Goal: Transaction & Acquisition: Purchase product/service

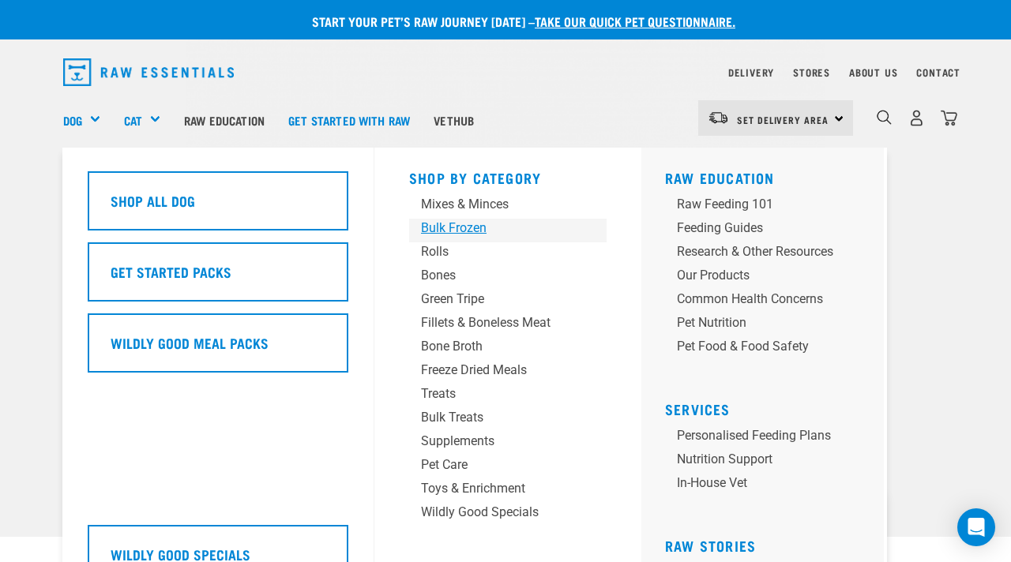
click at [472, 221] on div "Bulk Frozen" at bounding box center [495, 228] width 148 height 19
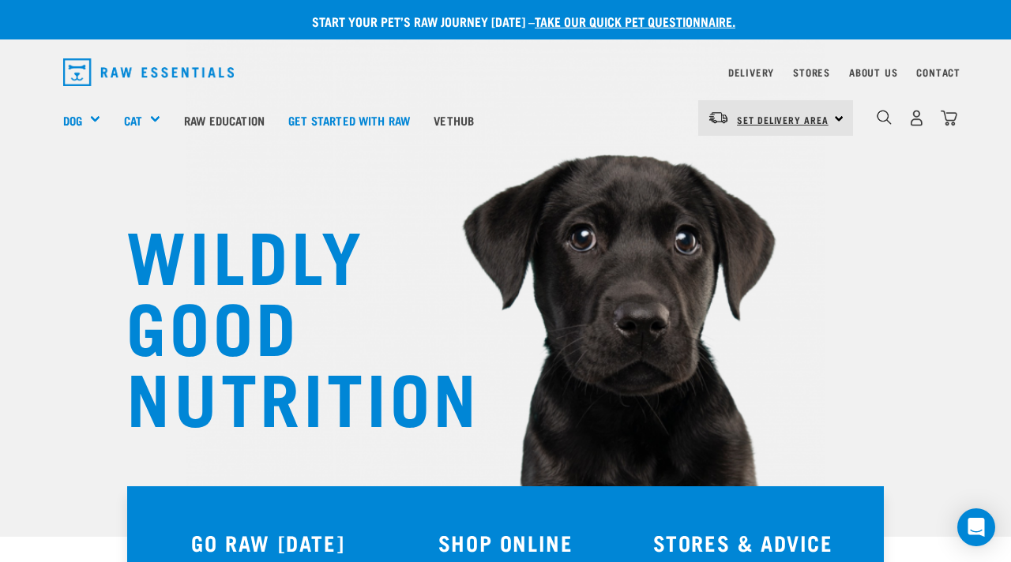
click at [825, 117] on span "Set Delivery Area" at bounding box center [783, 120] width 92 height 6
click at [763, 154] on link "[GEOGRAPHIC_DATA]" at bounding box center [774, 162] width 152 height 35
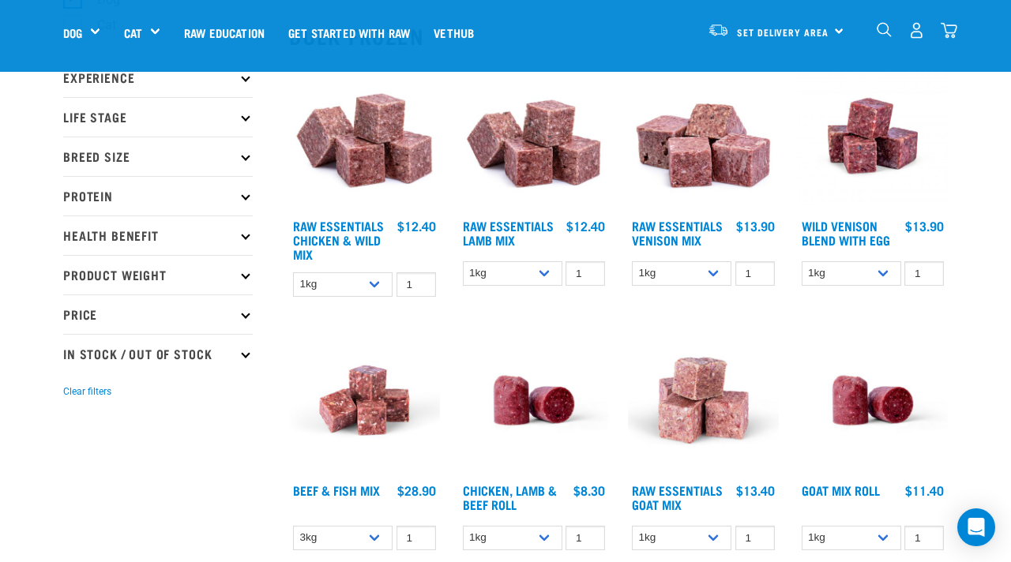
scroll to position [175, 0]
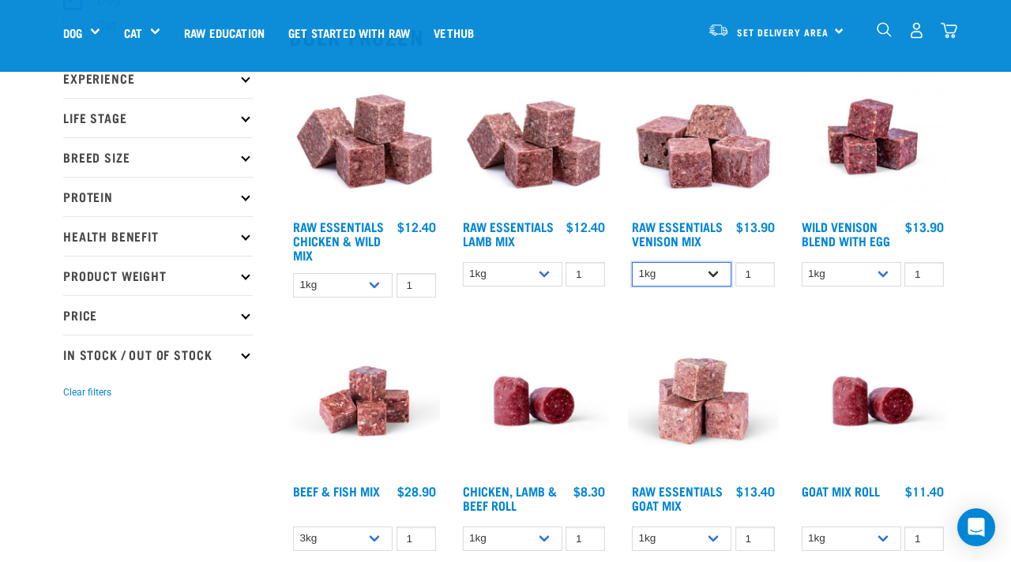
click at [658, 269] on select "1kg 3kg Bulk (20kg)" at bounding box center [682, 274] width 100 height 24
select select "732"
click at [702, 270] on select "1kg 3kg Bulk (20kg)" at bounding box center [682, 274] width 100 height 24
click at [956, 27] on img "dropdown navigation" at bounding box center [949, 30] width 17 height 17
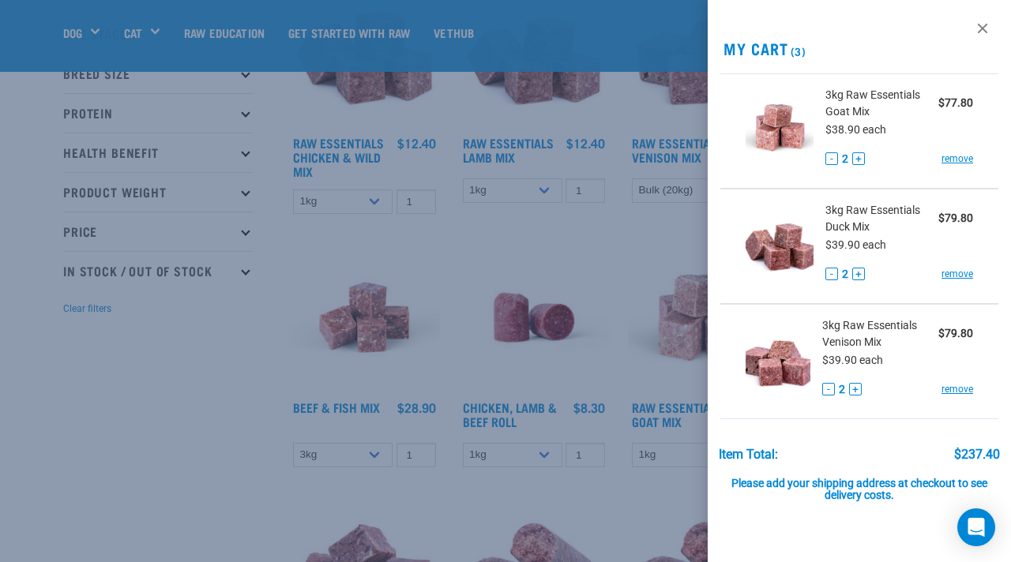
scroll to position [254, 0]
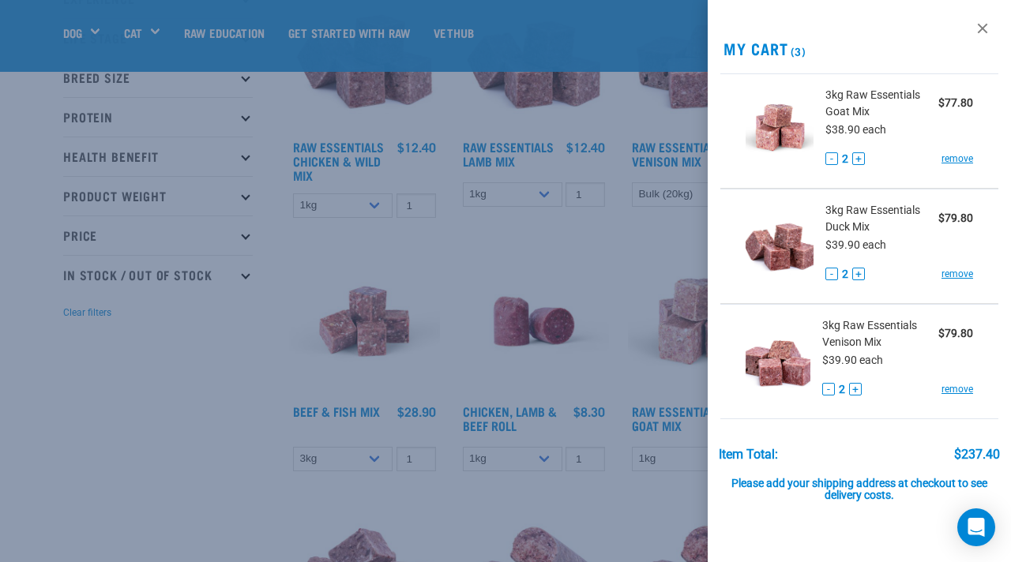
click at [686, 217] on div at bounding box center [505, 281] width 1011 height 562
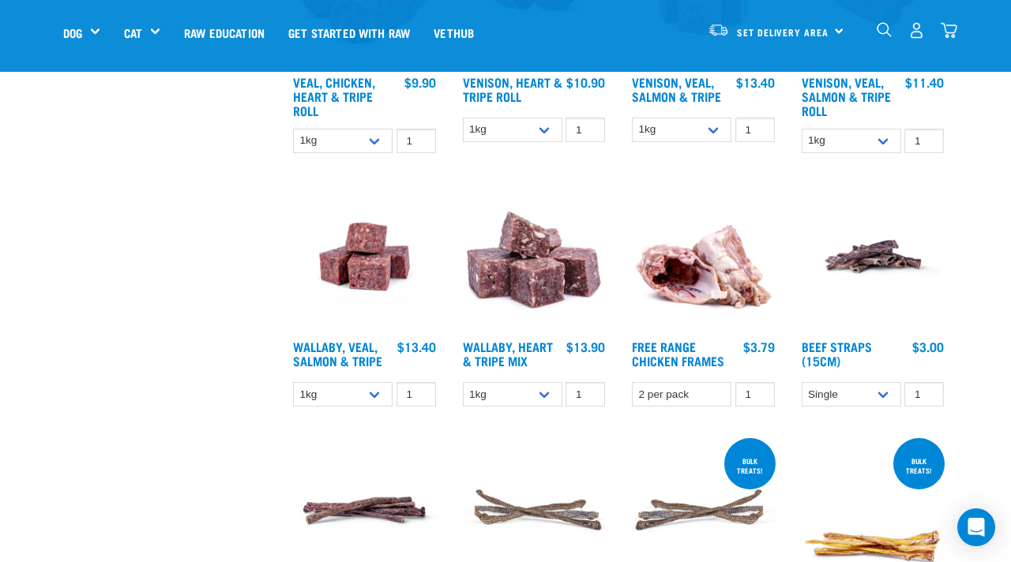
scroll to position [1100, 0]
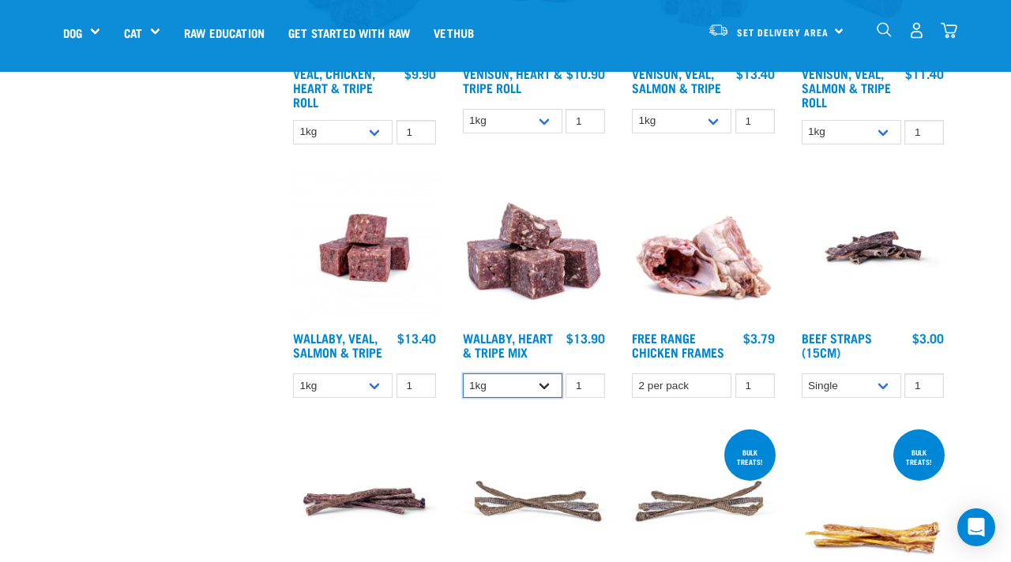
click at [504, 378] on select "1kg 3kg" at bounding box center [513, 386] width 100 height 24
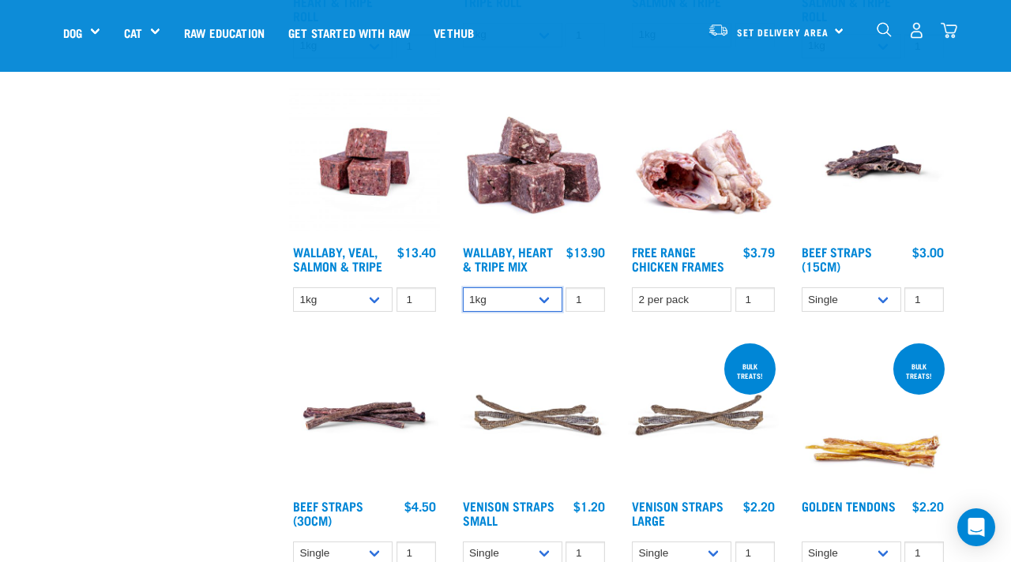
scroll to position [1190, 0]
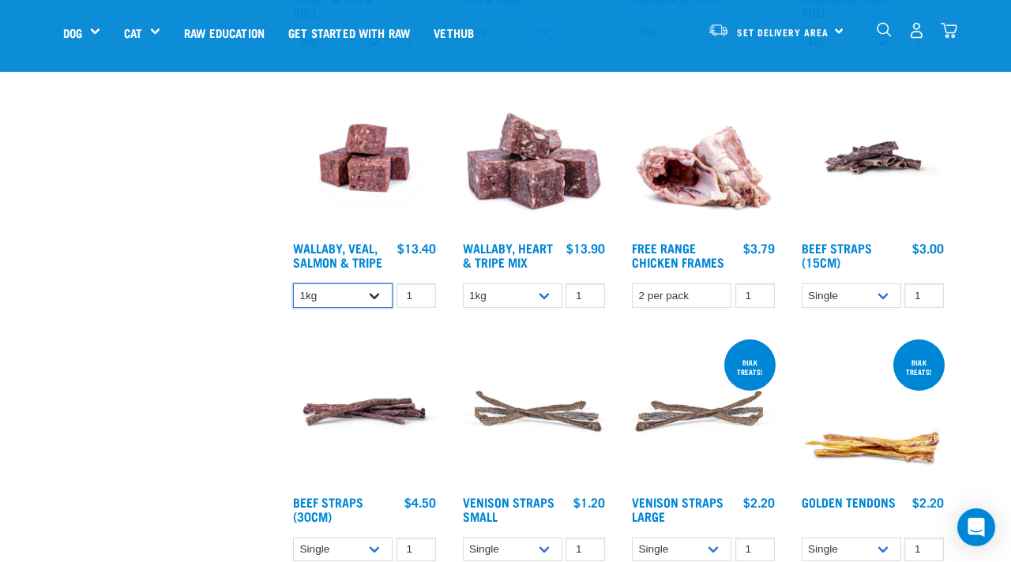
click at [360, 289] on select "1kg 3kg Bulk (18kg)" at bounding box center [343, 296] width 100 height 24
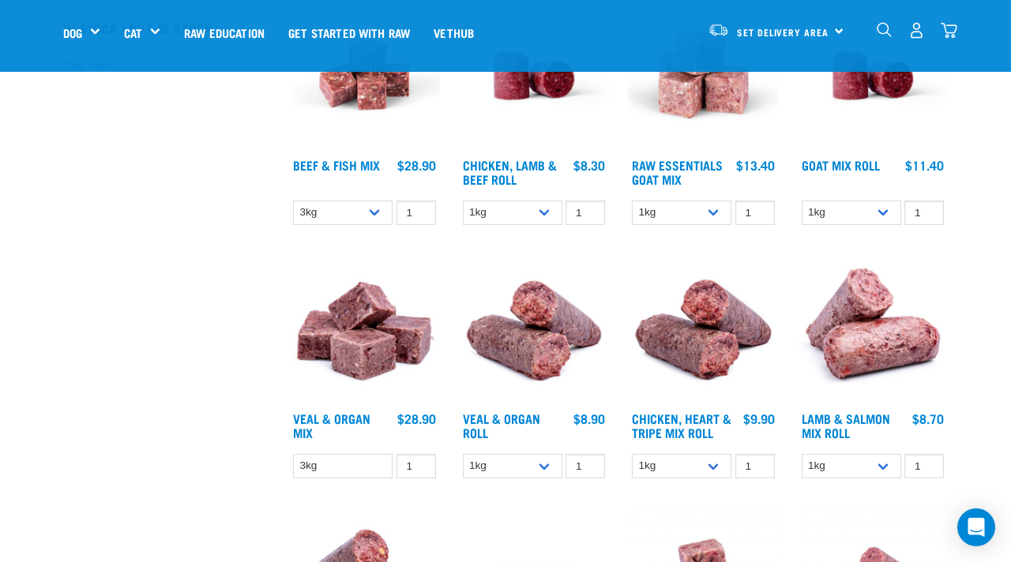
scroll to position [504, 0]
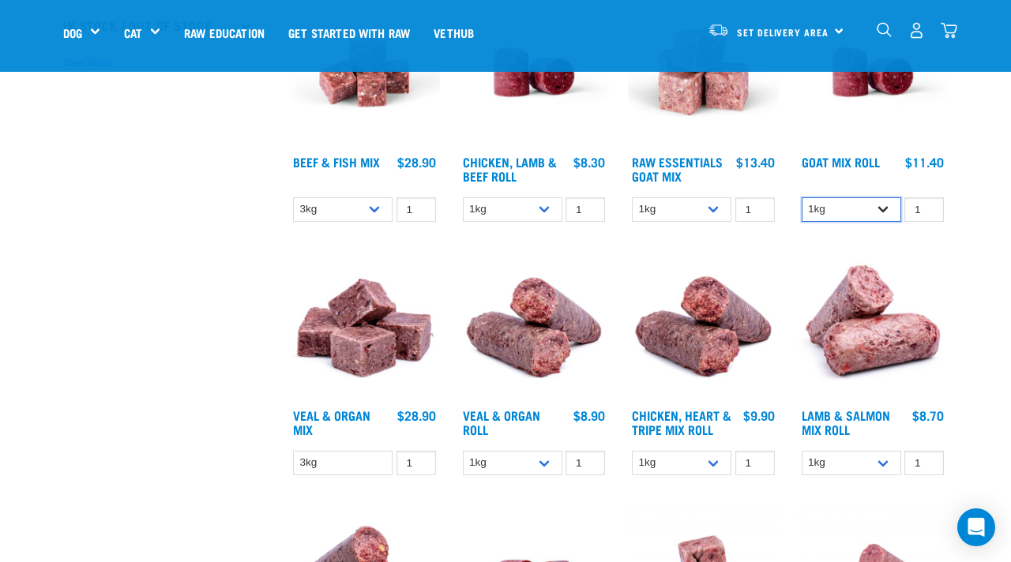
click at [865, 208] on select "1kg Bulk (10kg)" at bounding box center [852, 209] width 100 height 24
select select "443209"
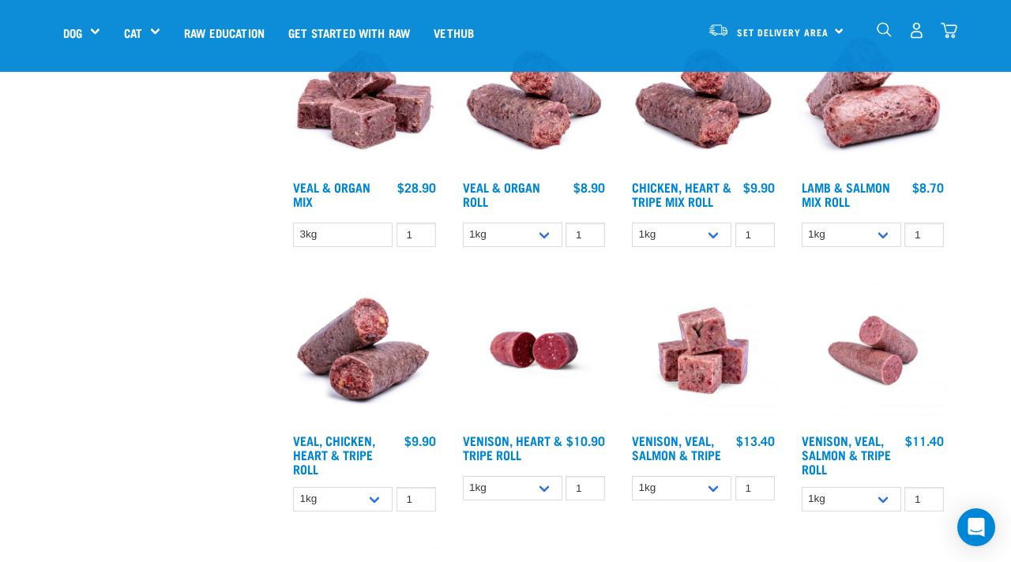
scroll to position [778, 0]
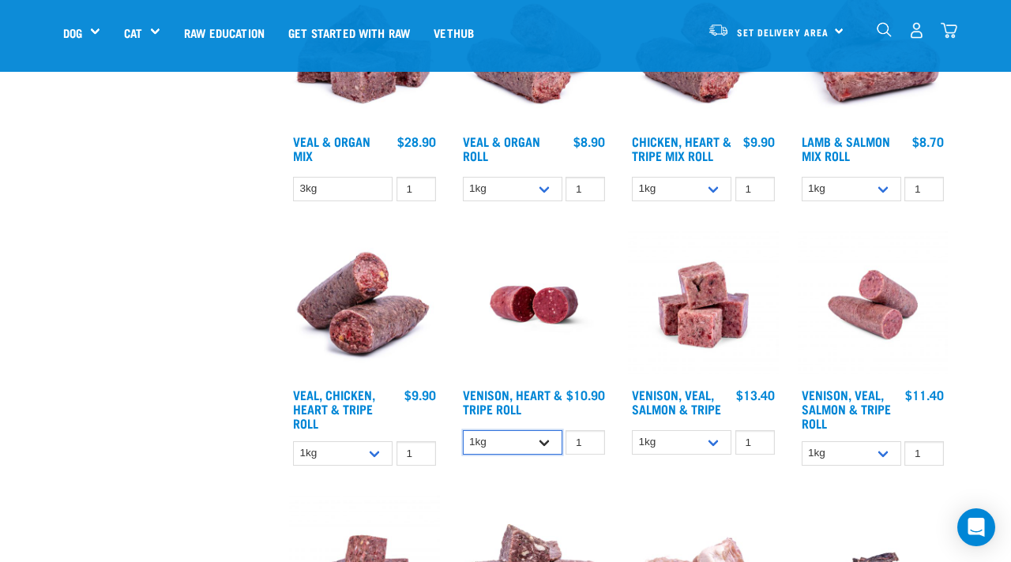
click at [514, 452] on select "1kg Bulk (10kg)" at bounding box center [513, 442] width 100 height 24
select select "418565"
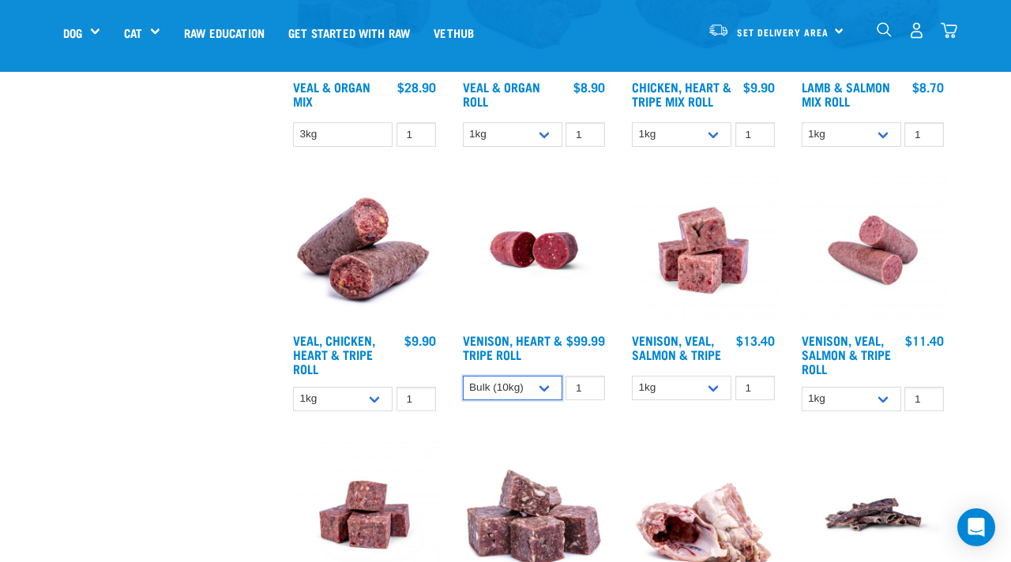
scroll to position [834, 0]
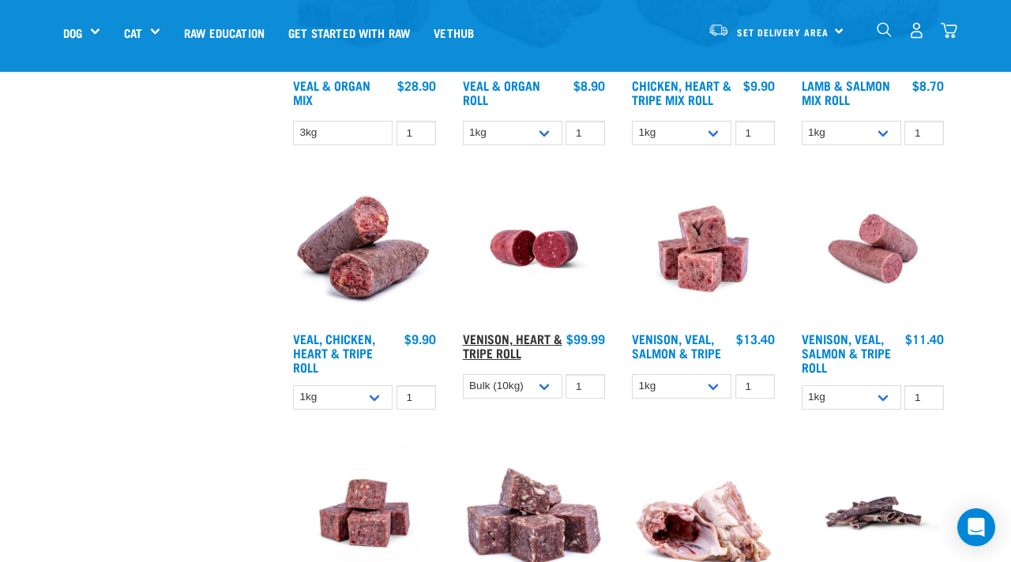
click at [501, 348] on link "Venison, Heart & Tripe Roll" at bounding box center [513, 345] width 100 height 21
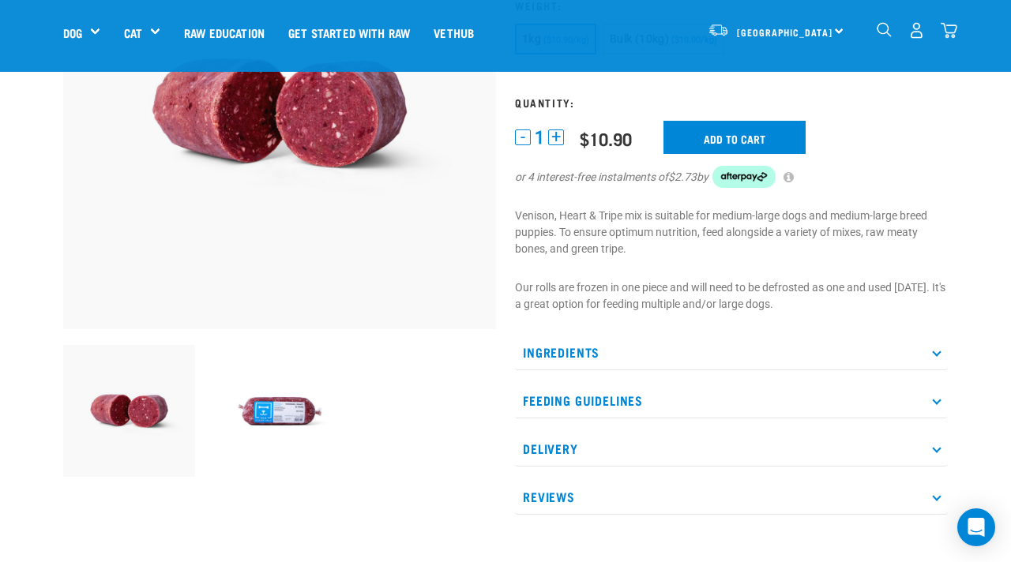
scroll to position [221, 0]
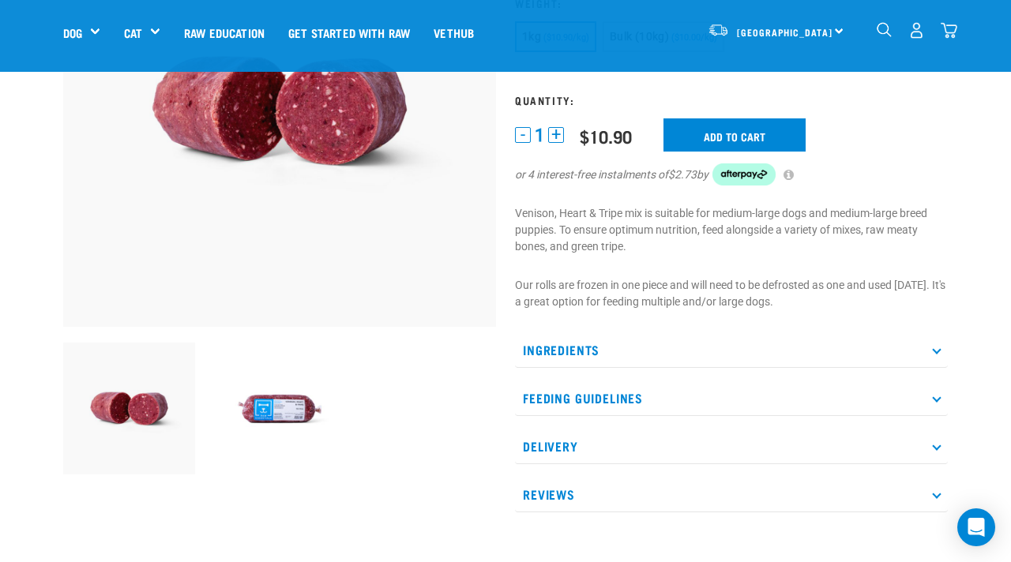
click at [573, 342] on p "Ingredients" at bounding box center [731, 351] width 433 height 36
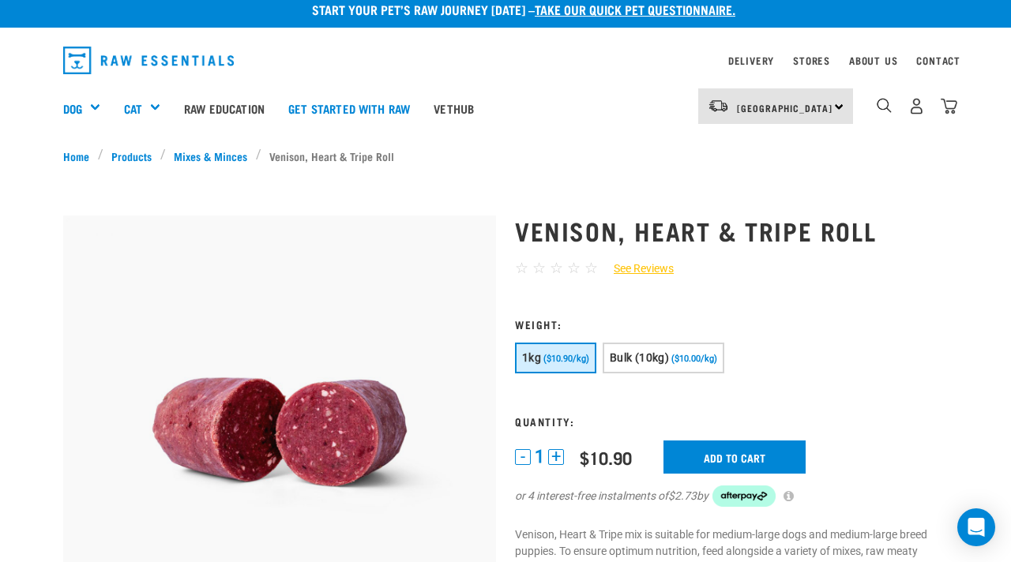
scroll to position [0, 0]
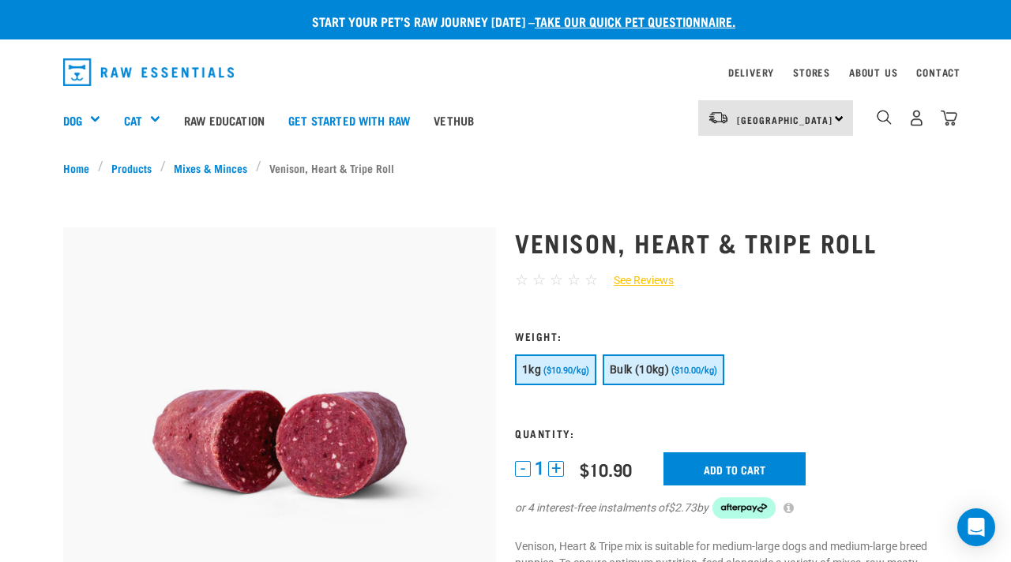
click at [663, 373] on span "Bulk (10kg)" at bounding box center [639, 369] width 59 height 13
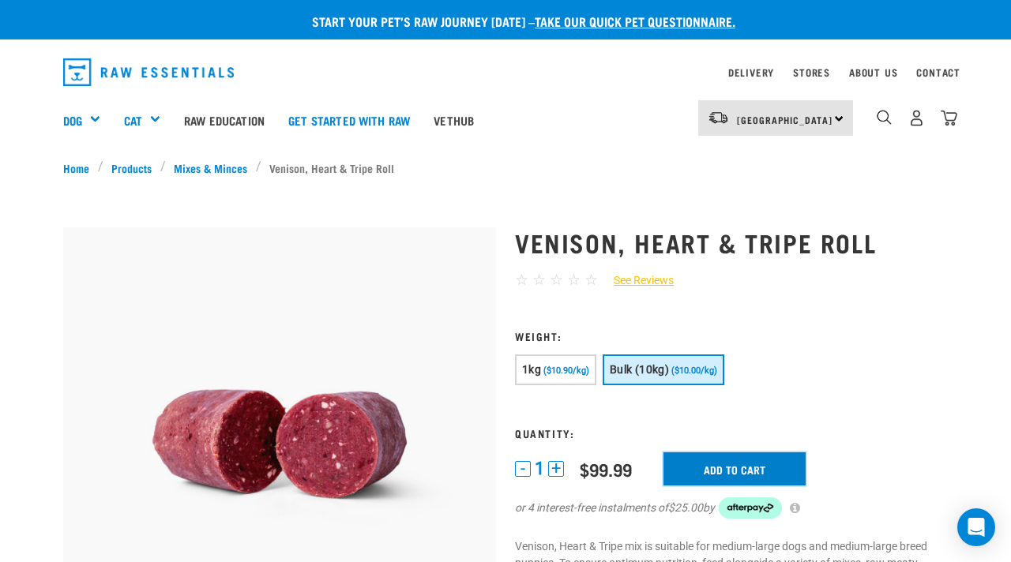
click at [766, 457] on input "Add to cart" at bounding box center [734, 469] width 142 height 33
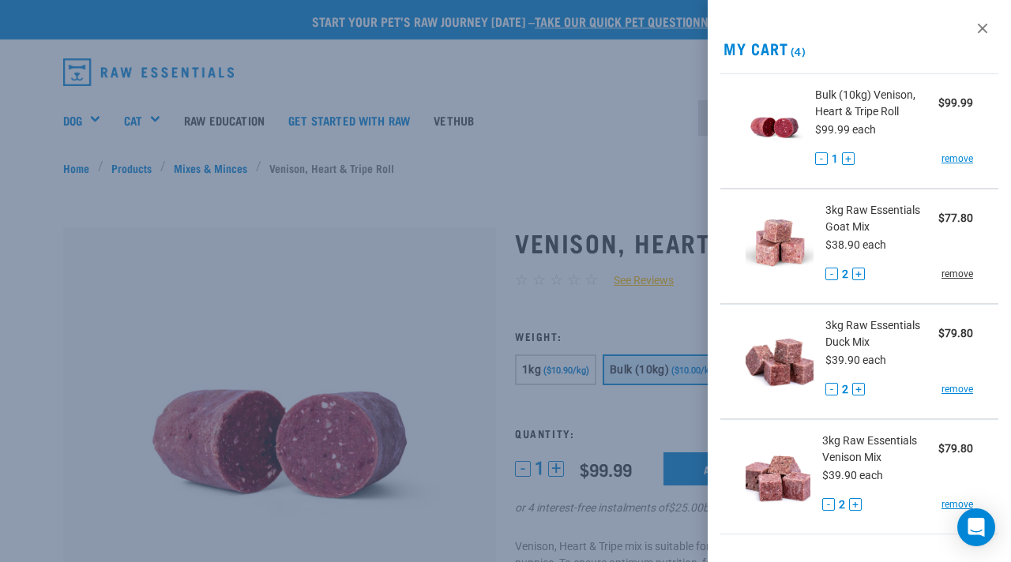
click at [957, 273] on link "remove" at bounding box center [958, 274] width 32 height 14
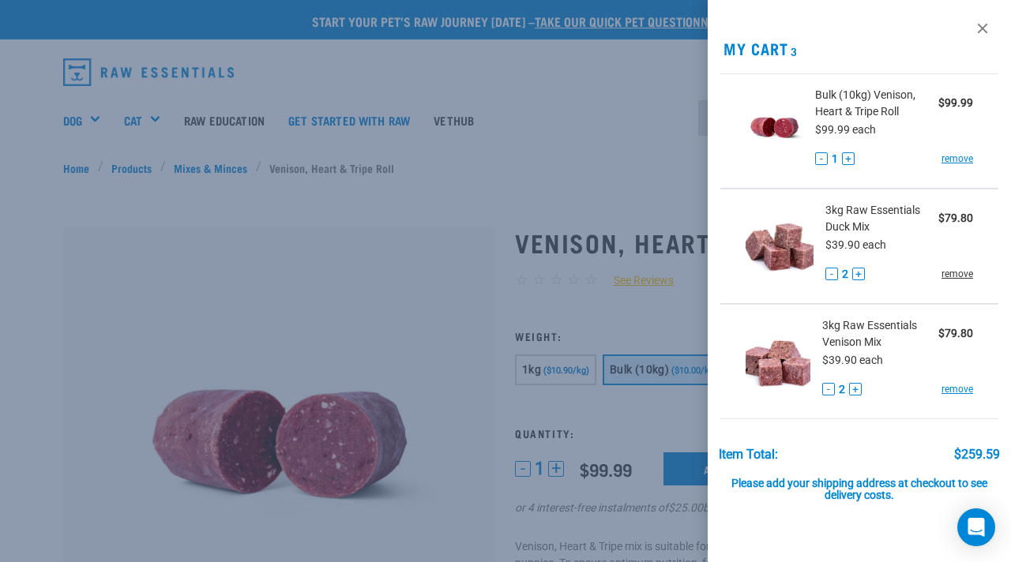
click at [957, 276] on link "remove" at bounding box center [958, 274] width 32 height 14
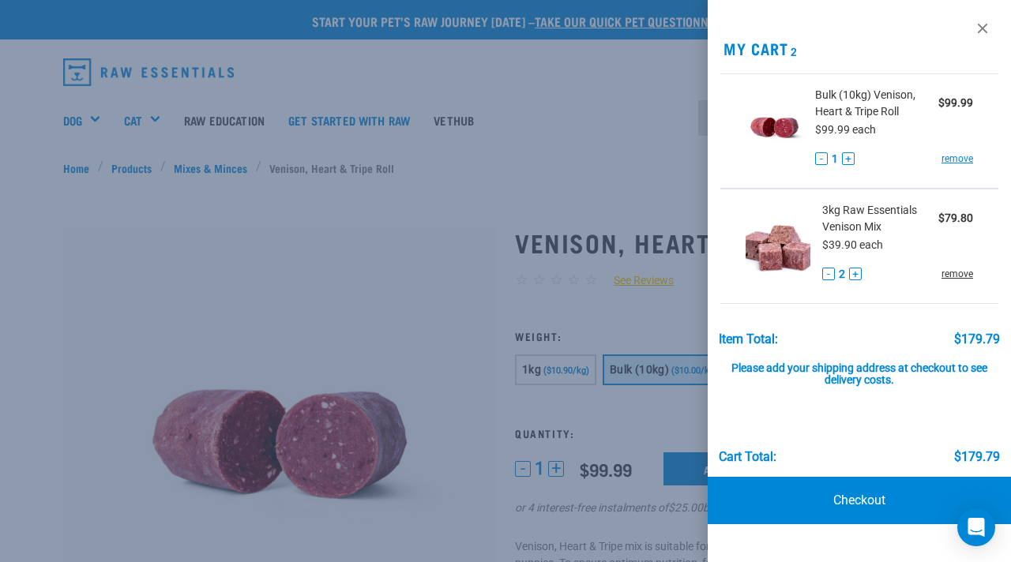
click at [954, 276] on link "remove" at bounding box center [958, 274] width 32 height 14
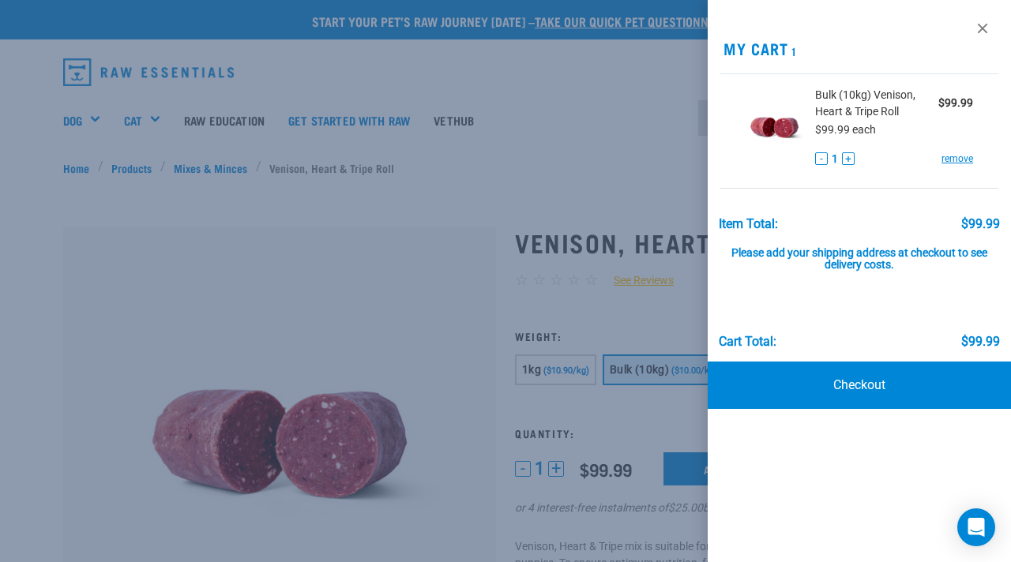
click at [54, 128] on div at bounding box center [505, 281] width 1011 height 562
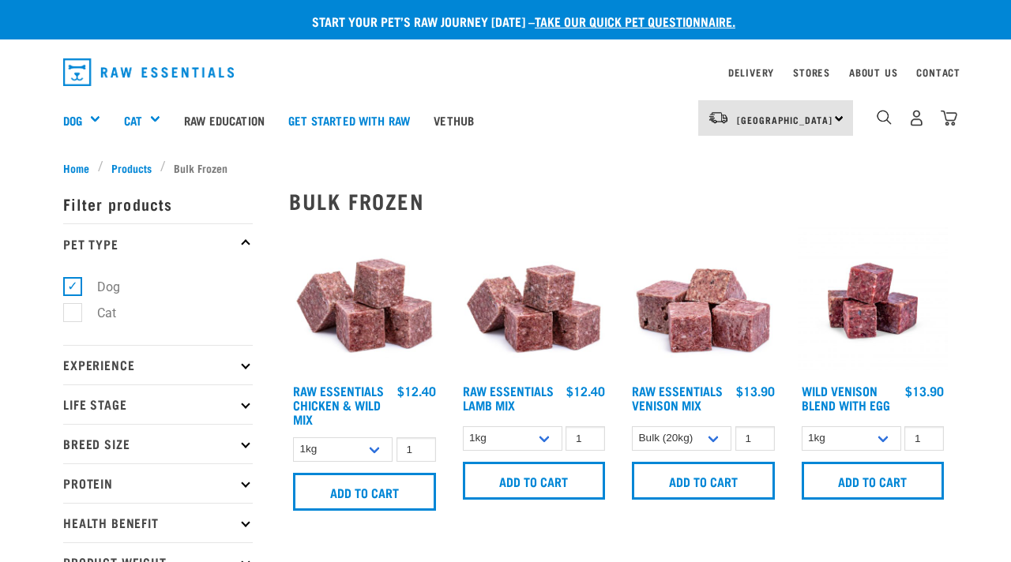
select select "732"
select select "443209"
select select "418565"
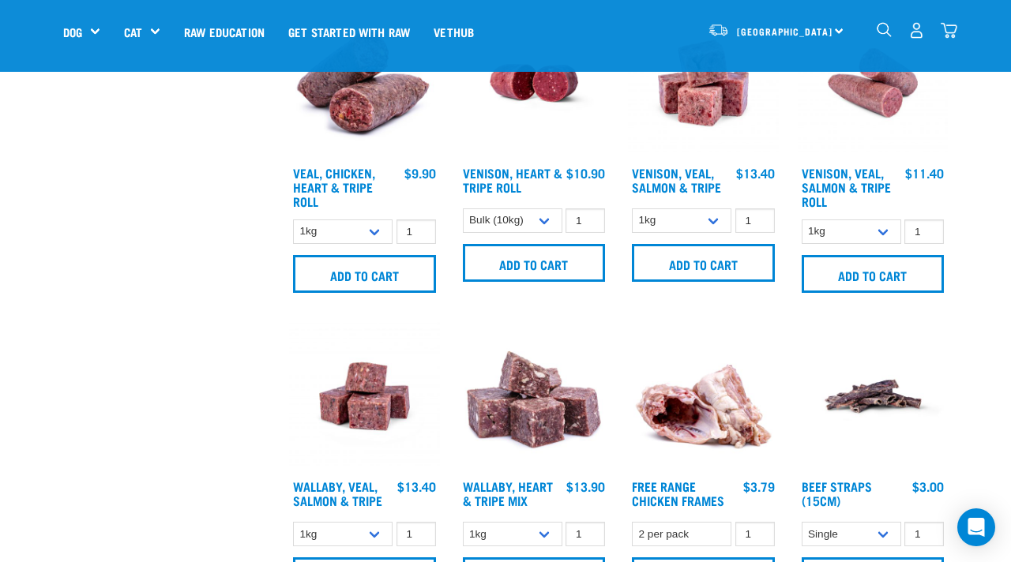
scroll to position [1036, 0]
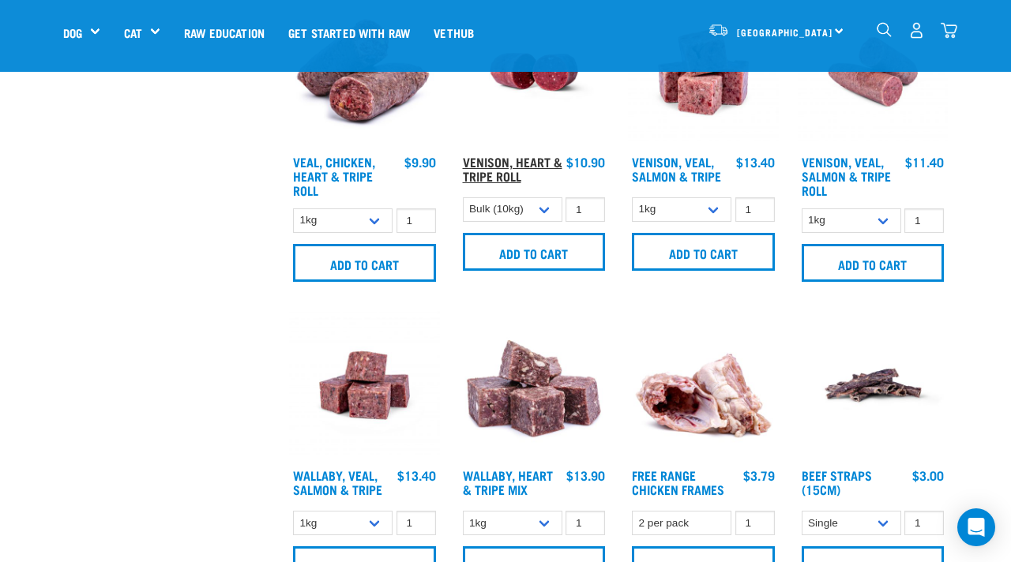
click at [540, 158] on link "Venison, Heart & Tripe Roll" at bounding box center [513, 168] width 100 height 21
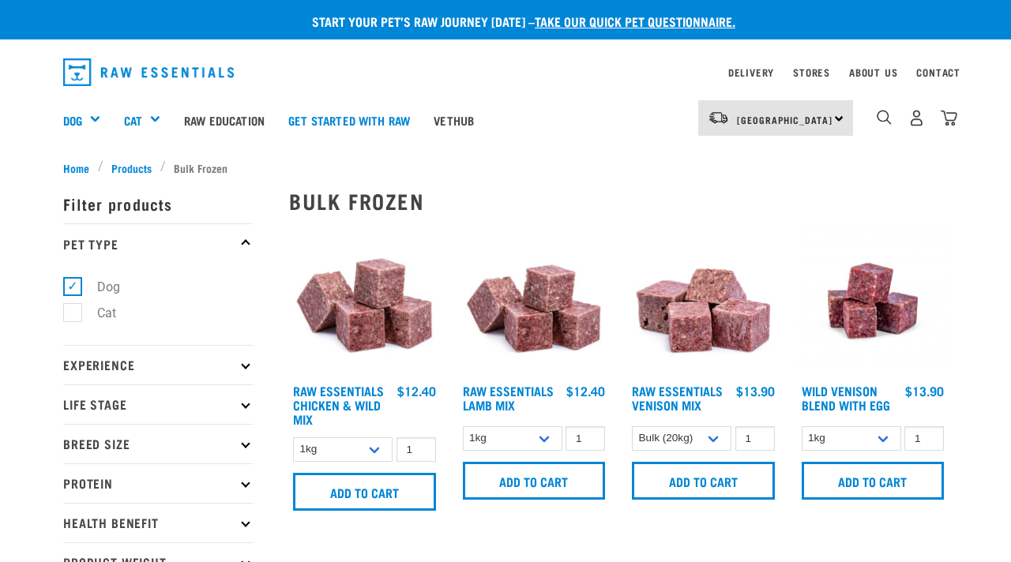
select select "732"
select select "443209"
select select "418565"
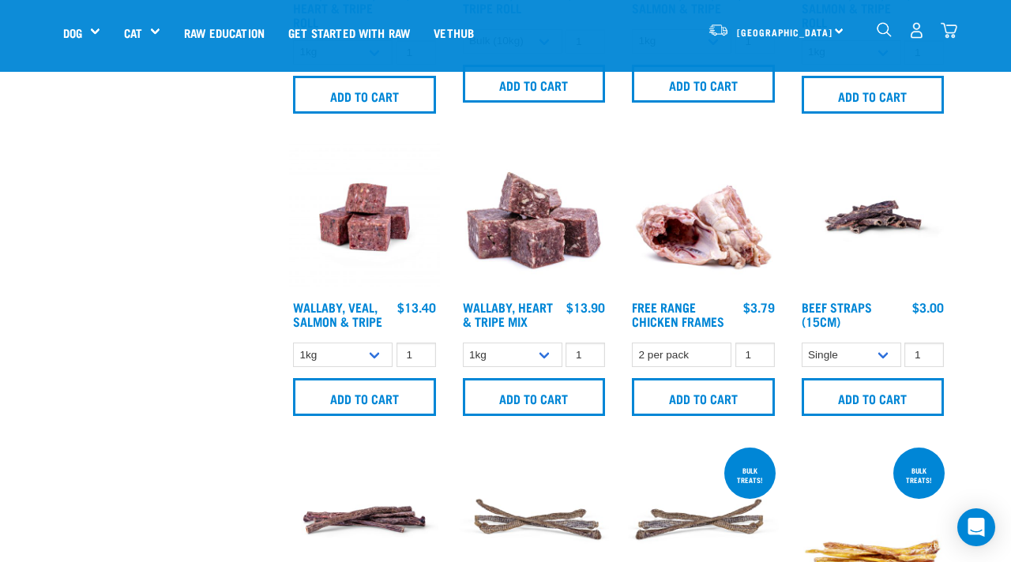
scroll to position [1207, 0]
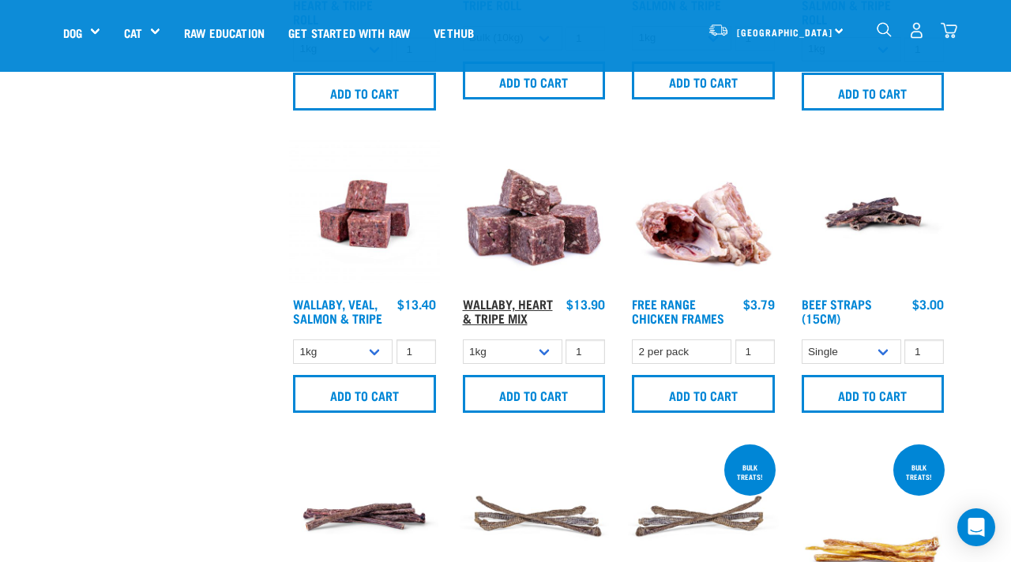
click at [526, 306] on link "Wallaby, Heart & Tripe Mix" at bounding box center [508, 310] width 90 height 21
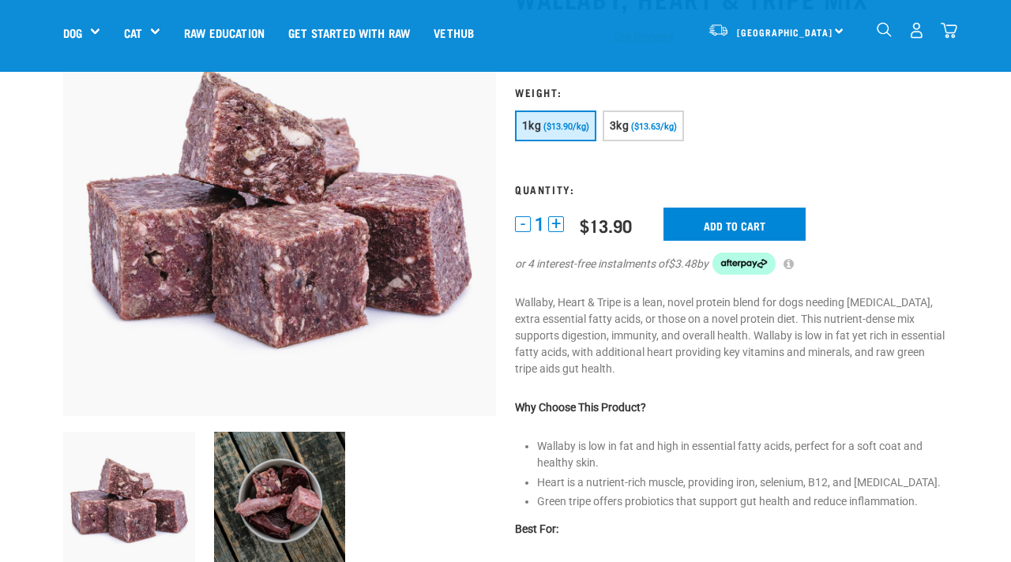
scroll to position [152, 0]
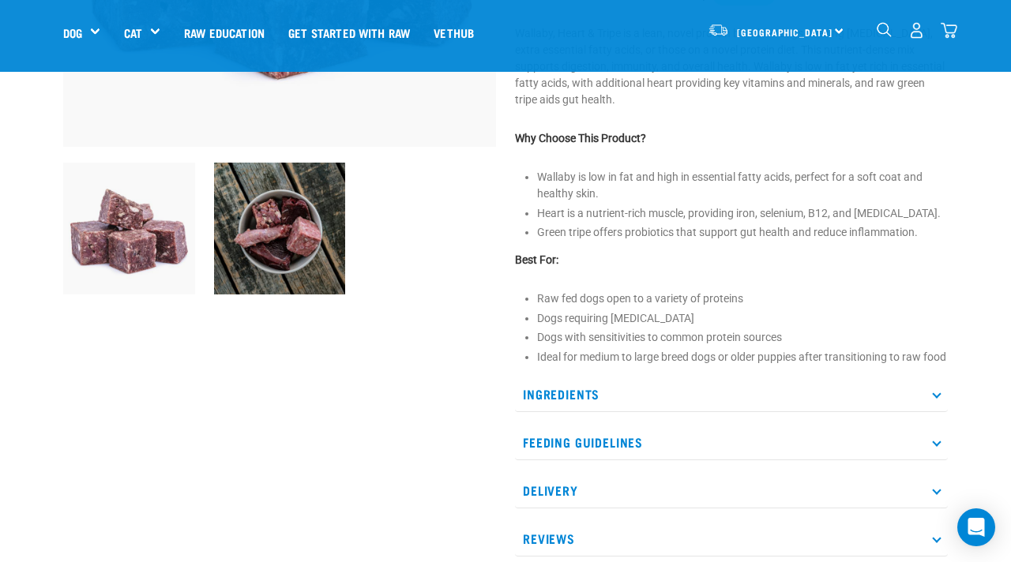
click at [596, 408] on p "Ingredients" at bounding box center [731, 395] width 433 height 36
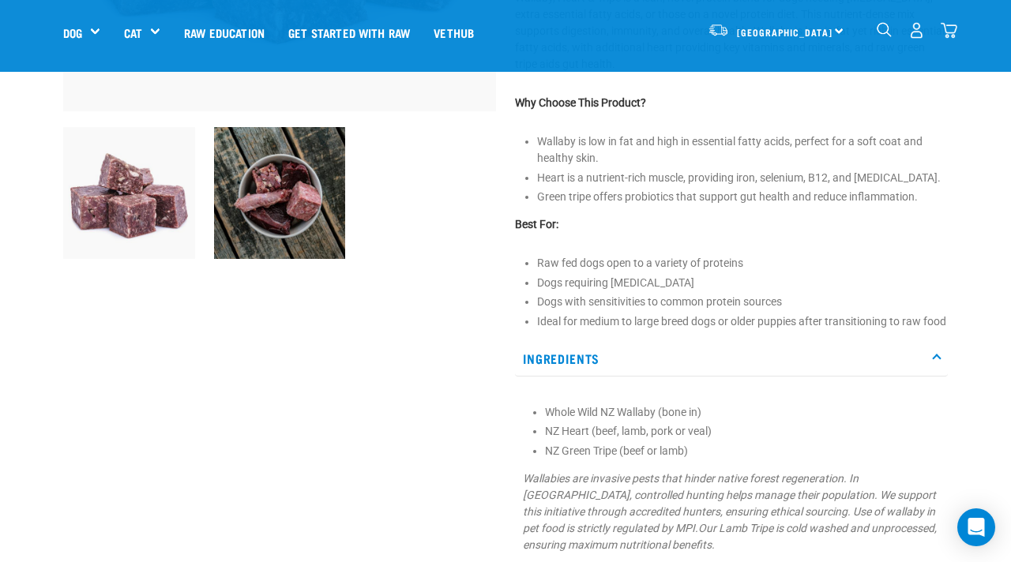
scroll to position [0, 0]
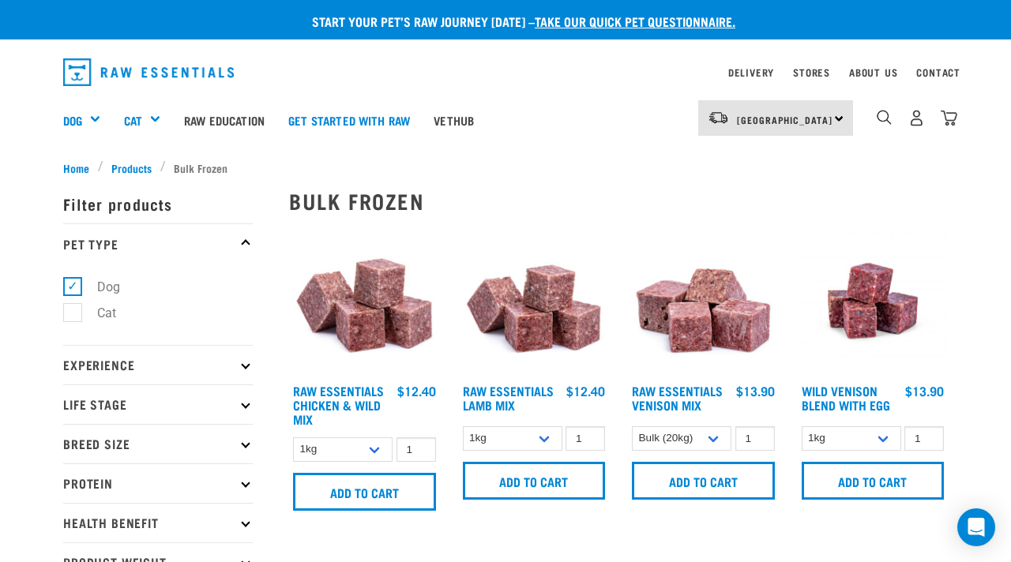
select select "732"
select select "443209"
select select "418565"
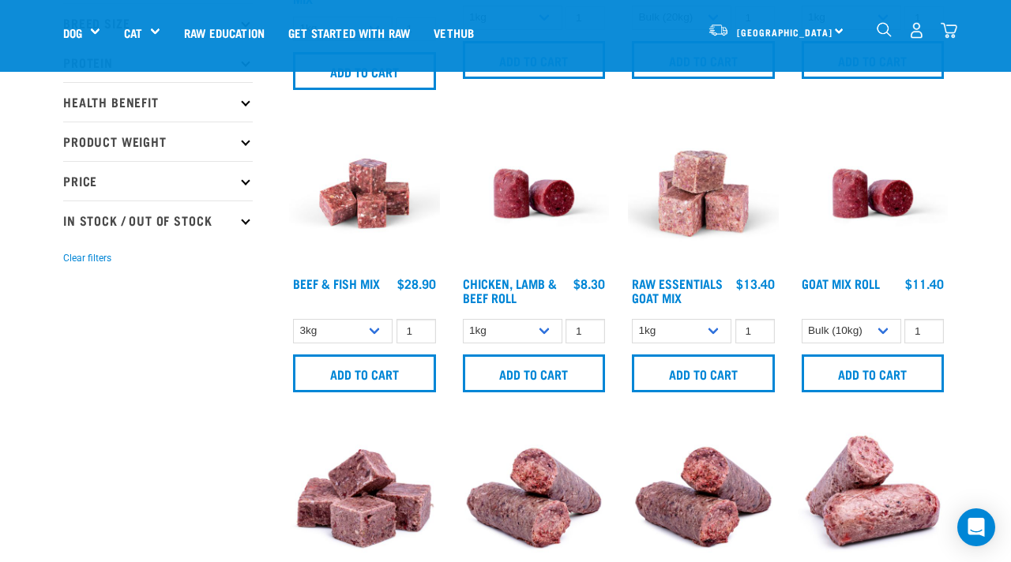
scroll to position [305, 0]
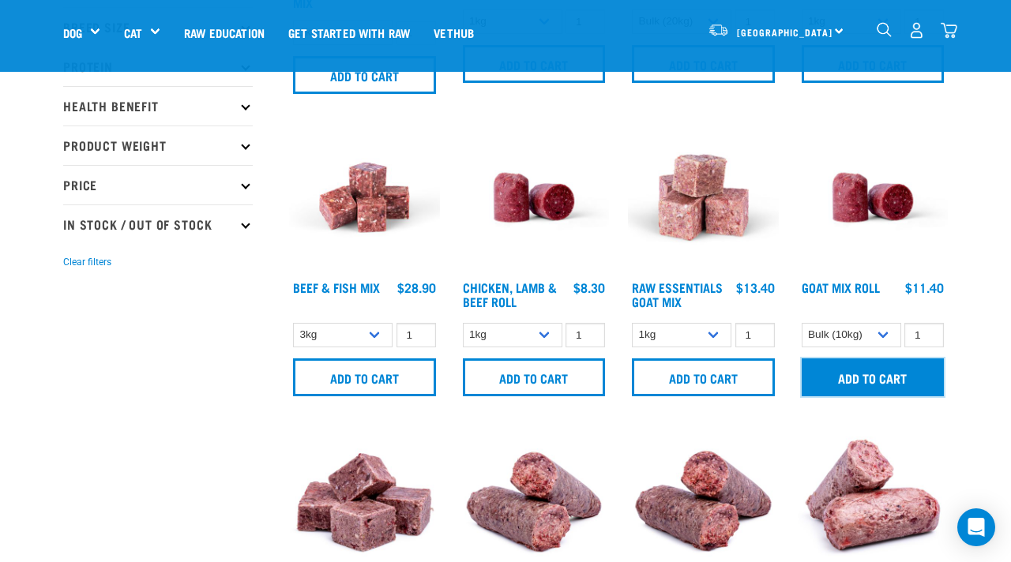
click at [855, 371] on input "Add to cart" at bounding box center [873, 378] width 143 height 38
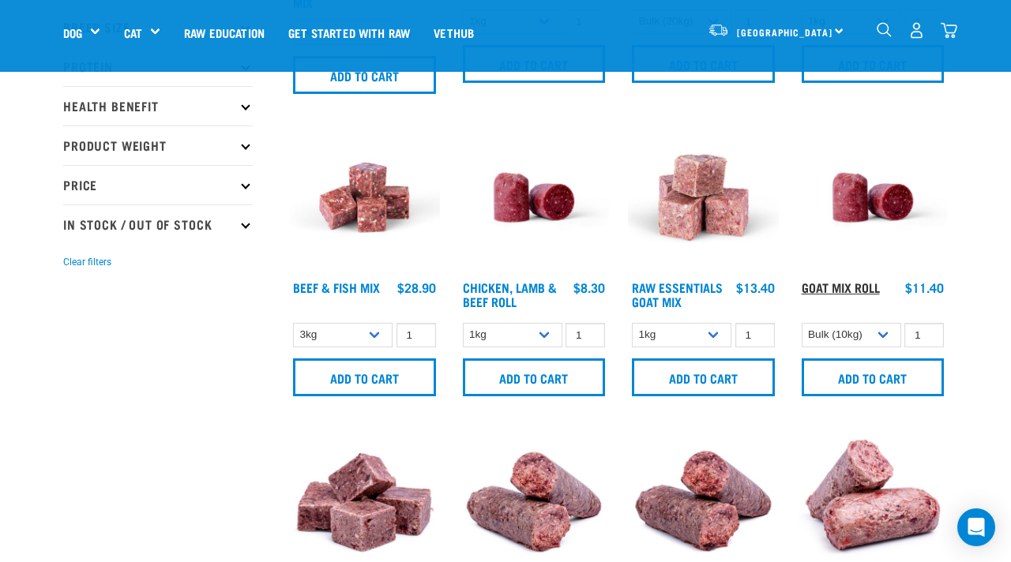
click at [857, 291] on link "Goat Mix Roll" at bounding box center [841, 287] width 78 height 7
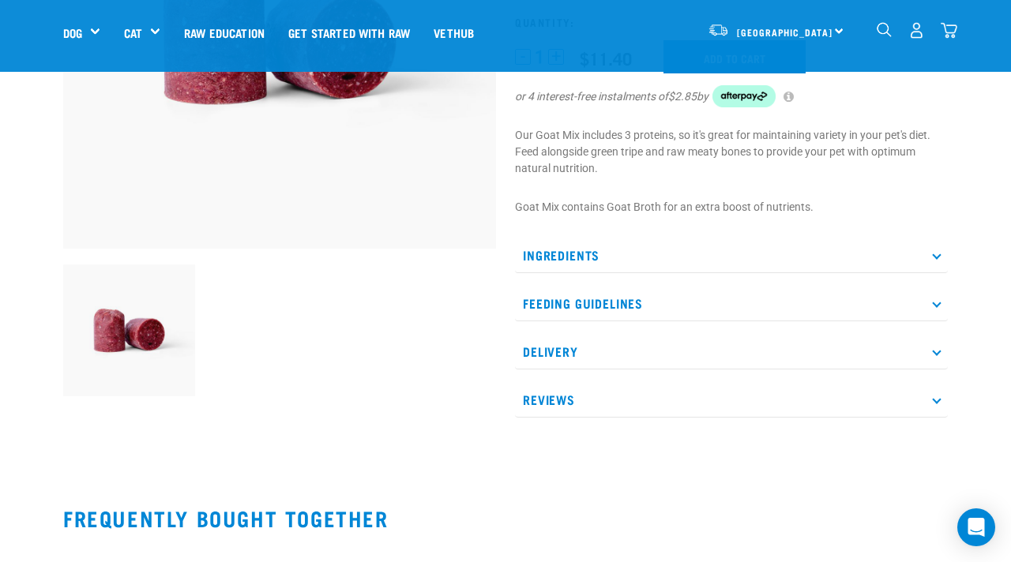
scroll to position [289, 0]
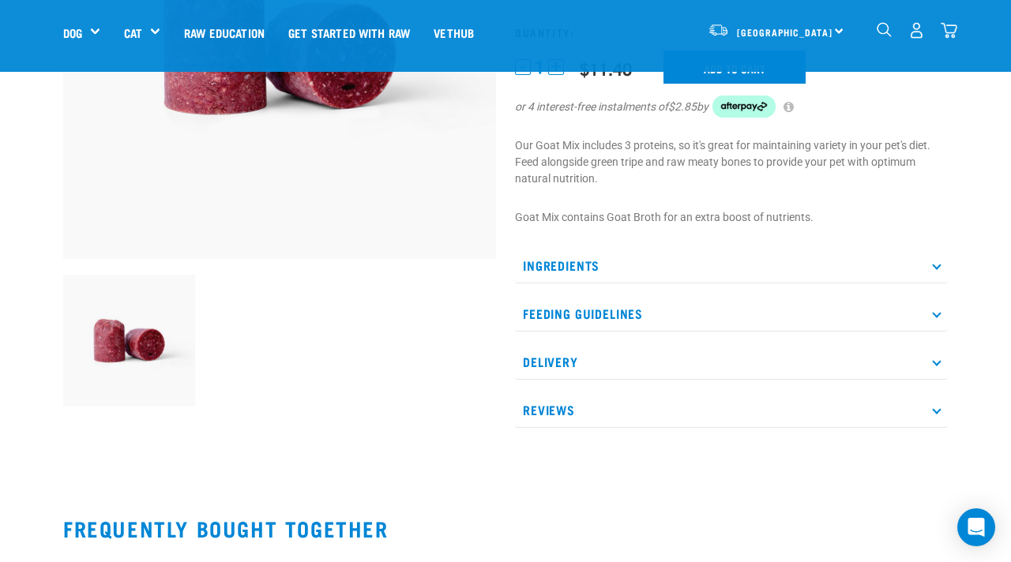
click at [667, 275] on p "Ingredients" at bounding box center [731, 266] width 433 height 36
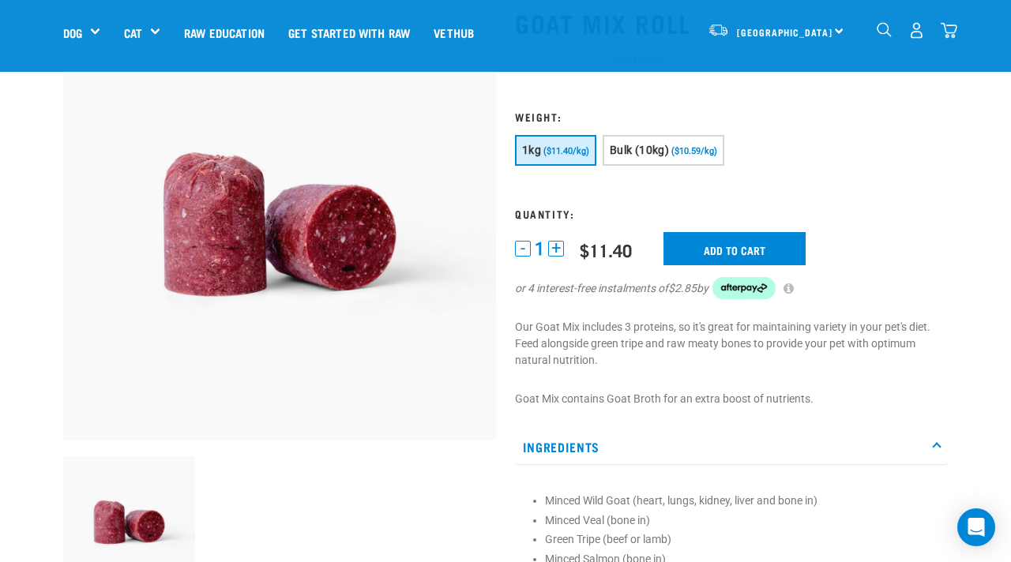
scroll to position [33, 0]
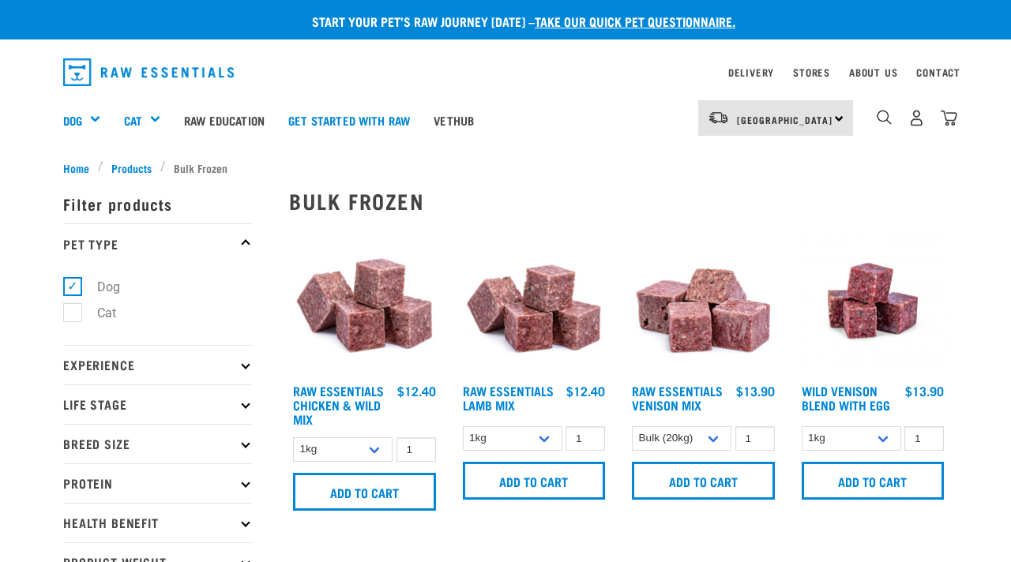
select select "732"
select select "443209"
select select "418565"
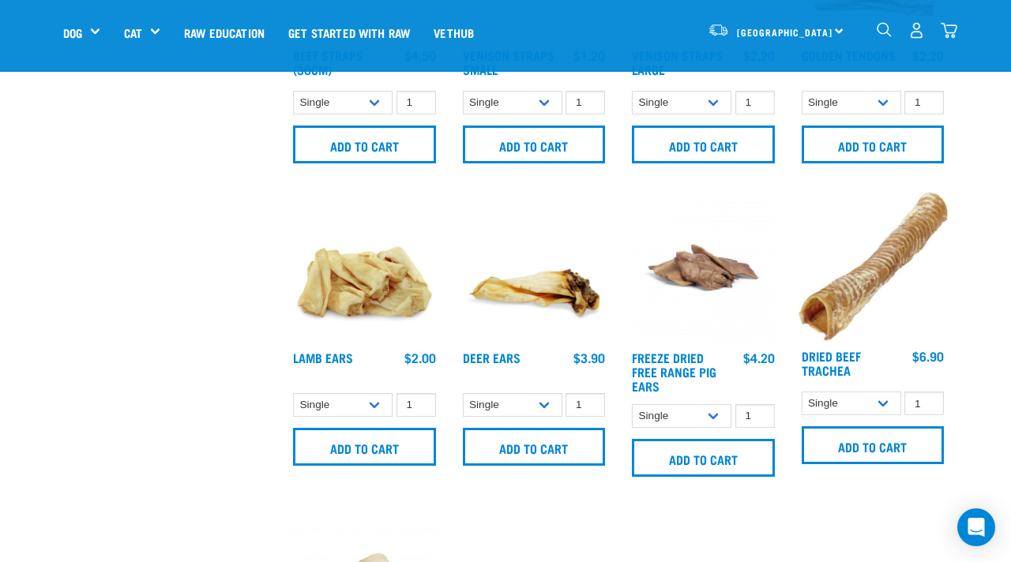
scroll to position [1744, 0]
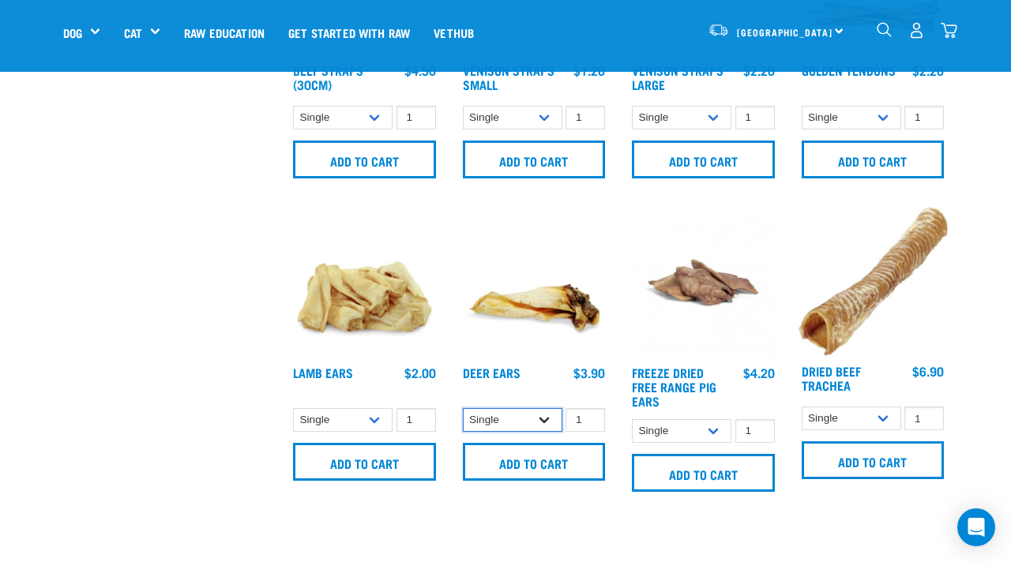
click at [520, 421] on select "Single 3 per pack 10 per pack" at bounding box center [513, 420] width 100 height 24
click at [514, 416] on select "Single 3 per pack 10 per pack" at bounding box center [513, 420] width 100 height 24
select select "443101"
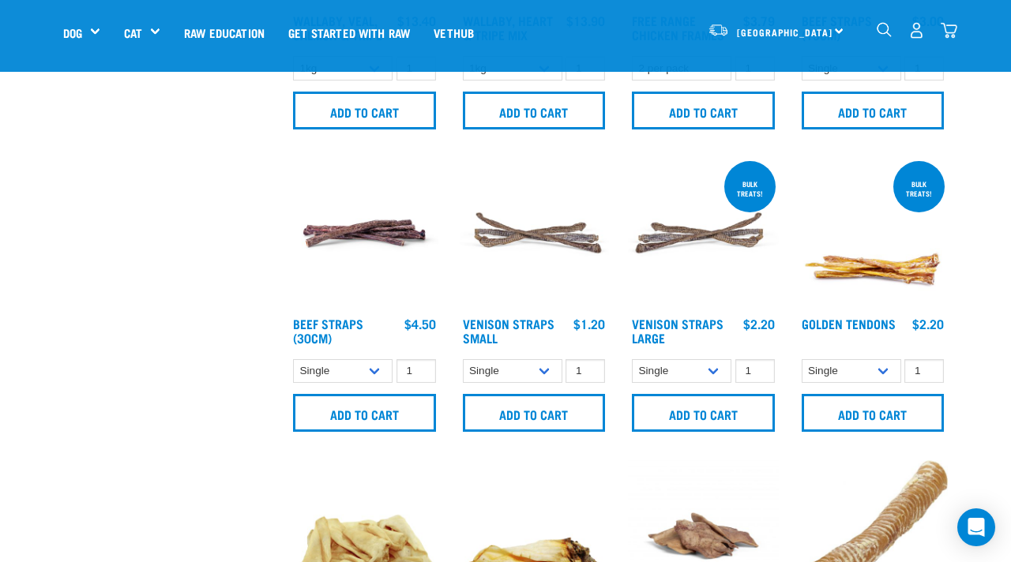
scroll to position [1487, 0]
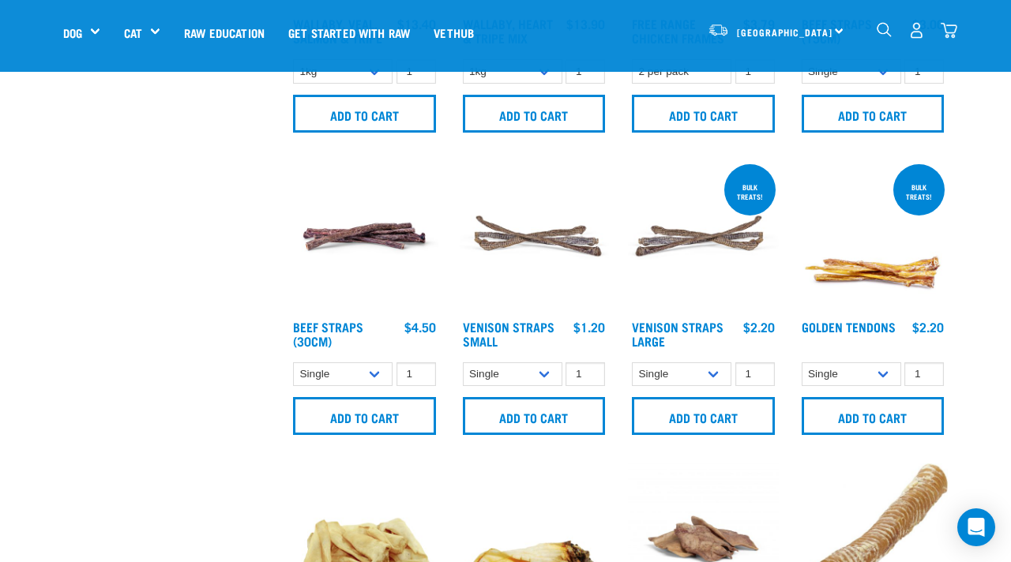
click at [862, 356] on div "Bulk treats! Golden Tendons" at bounding box center [873, 303] width 170 height 303
click at [862, 363] on select "Single 10 per pack 25 per pack" at bounding box center [852, 375] width 100 height 24
click at [856, 367] on select "Single 10 per pack 25 per pack" at bounding box center [852, 375] width 100 height 24
select select "682012"
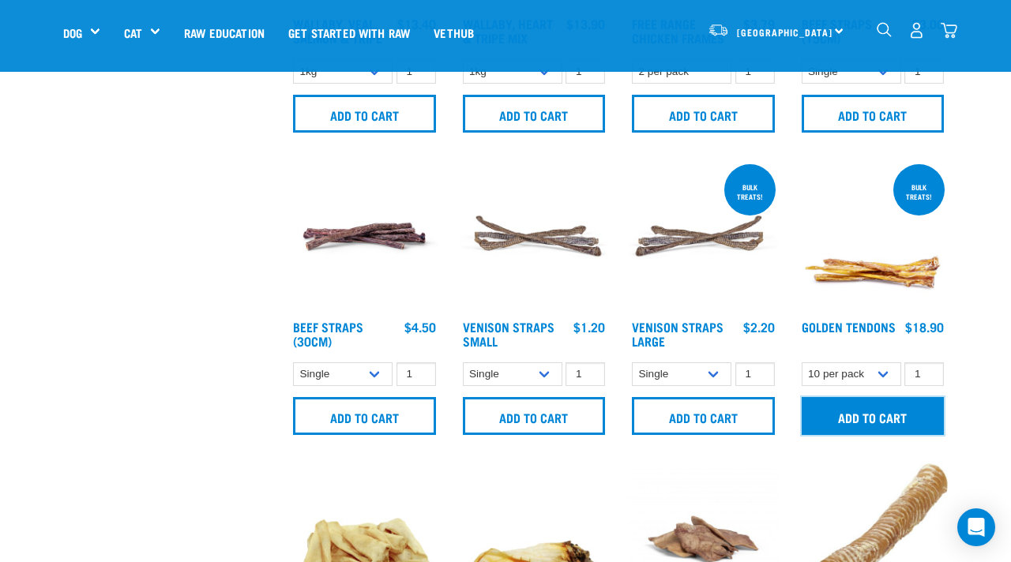
click at [890, 413] on input "Add to cart" at bounding box center [873, 416] width 143 height 38
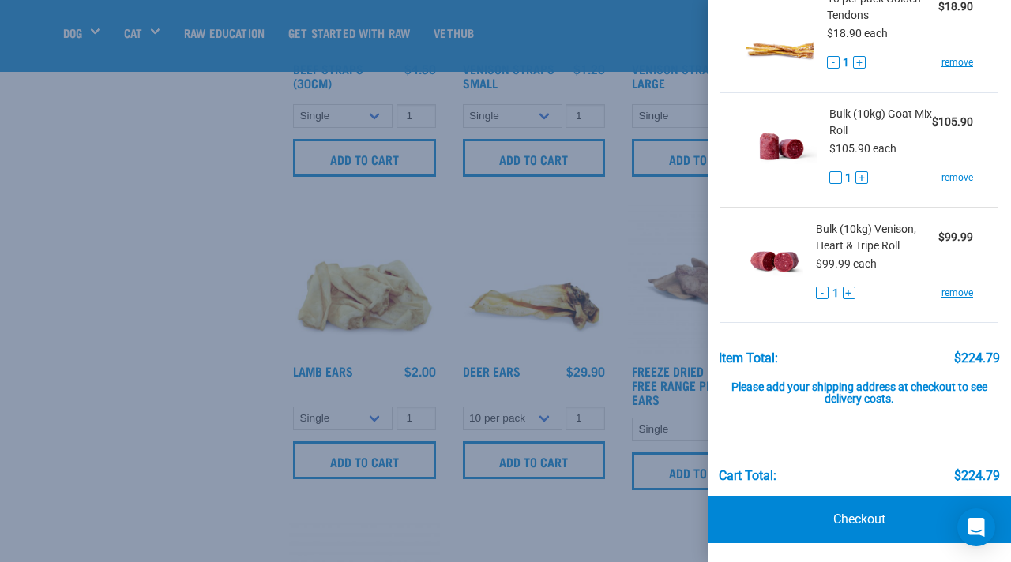
scroll to position [0, 0]
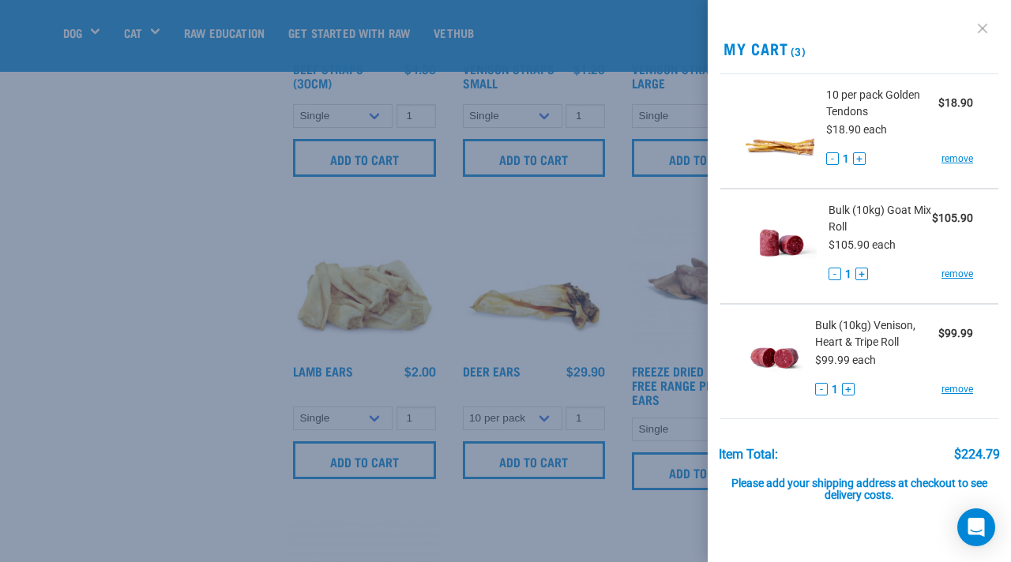
click at [983, 28] on link at bounding box center [982, 28] width 25 height 25
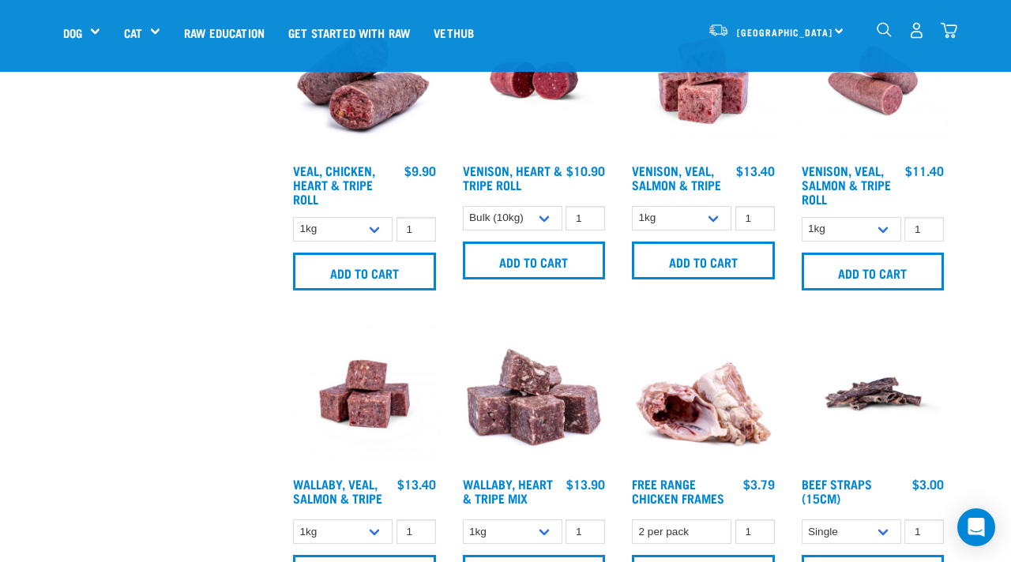
scroll to position [1142, 0]
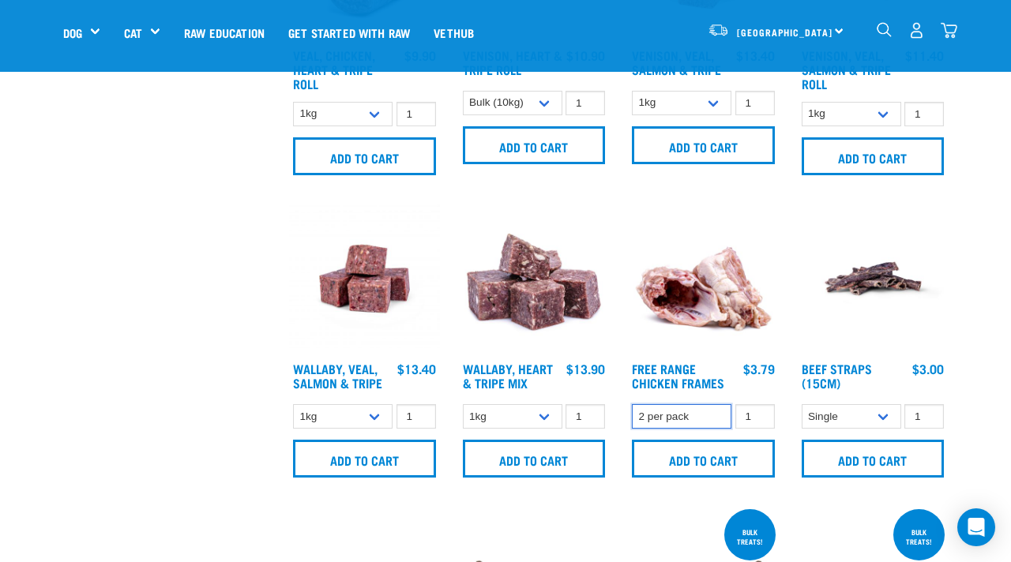
click at [710, 408] on select "2 per pack" at bounding box center [682, 416] width 100 height 24
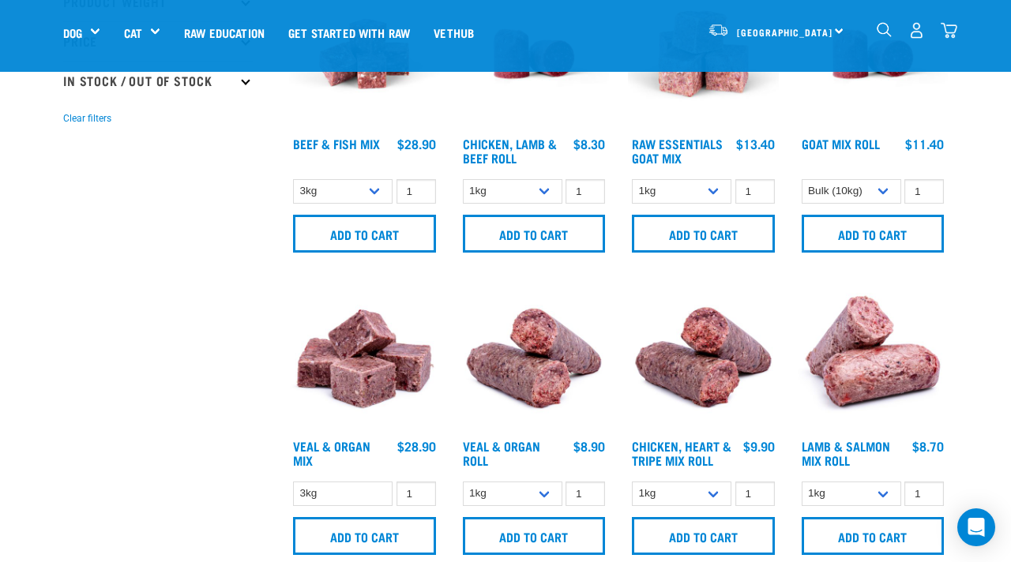
scroll to position [0, 0]
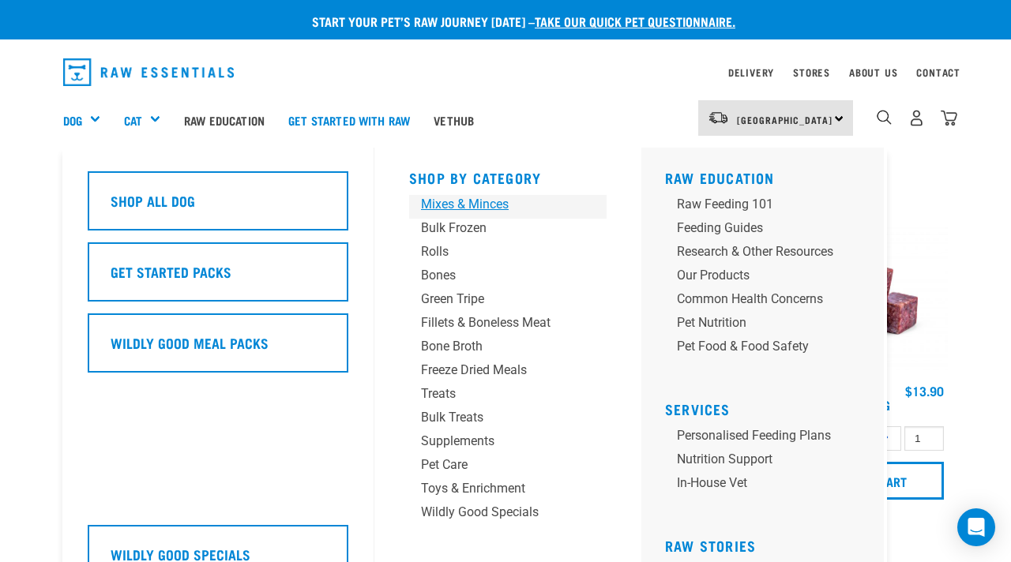
click at [460, 206] on div "Mixes & Minces" at bounding box center [495, 204] width 148 height 19
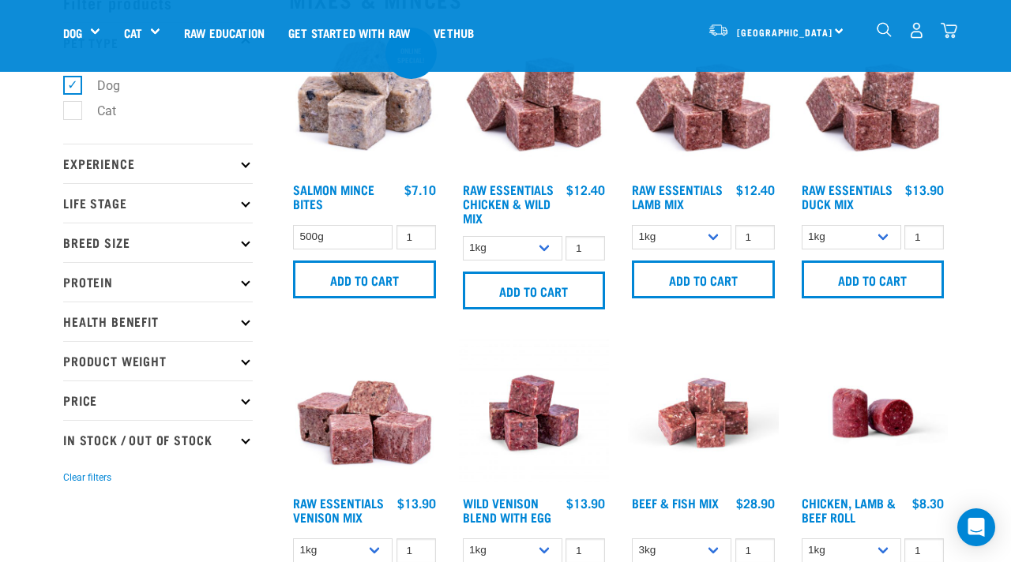
scroll to position [107, 0]
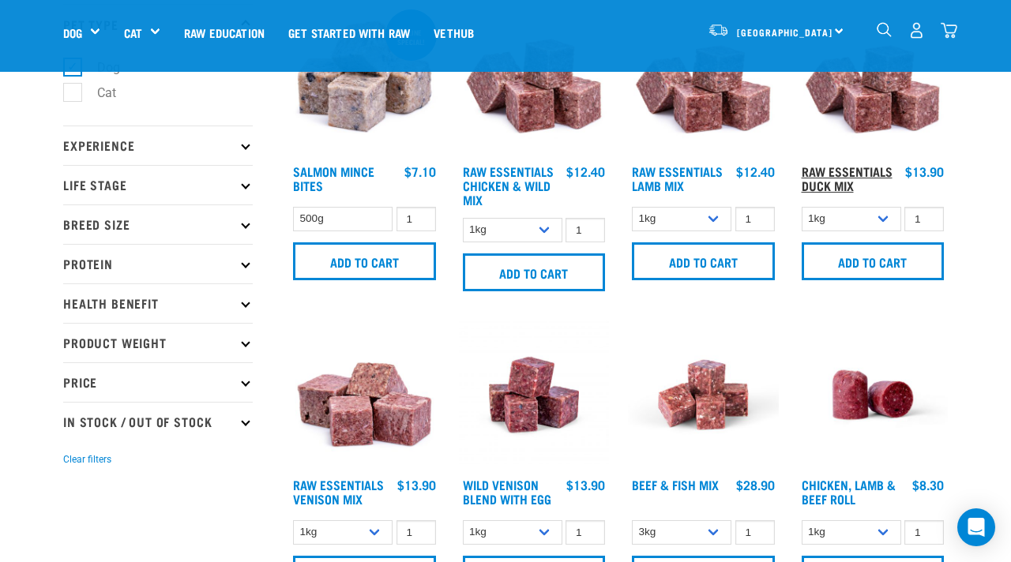
click at [842, 180] on link "Raw Essentials Duck Mix" at bounding box center [847, 177] width 91 height 21
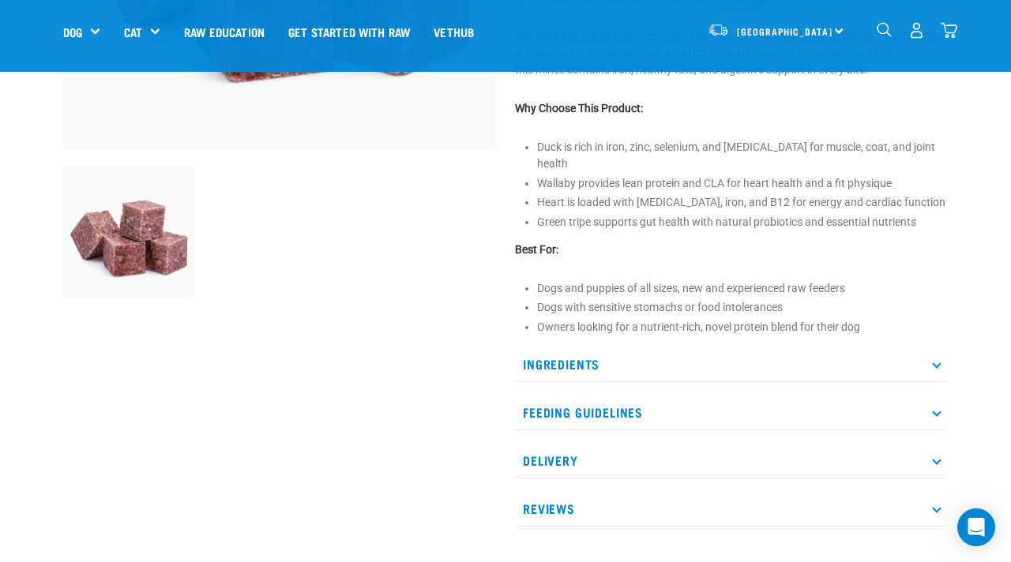
scroll to position [399, 0]
click at [585, 386] on div "Ingredients NZ Duck (muscle meat, bone) NZ 100% Wild Wallaby (muscle meat, bone…" at bounding box center [731, 436] width 433 height 180
click at [585, 358] on p "Ingredients" at bounding box center [731, 364] width 433 height 36
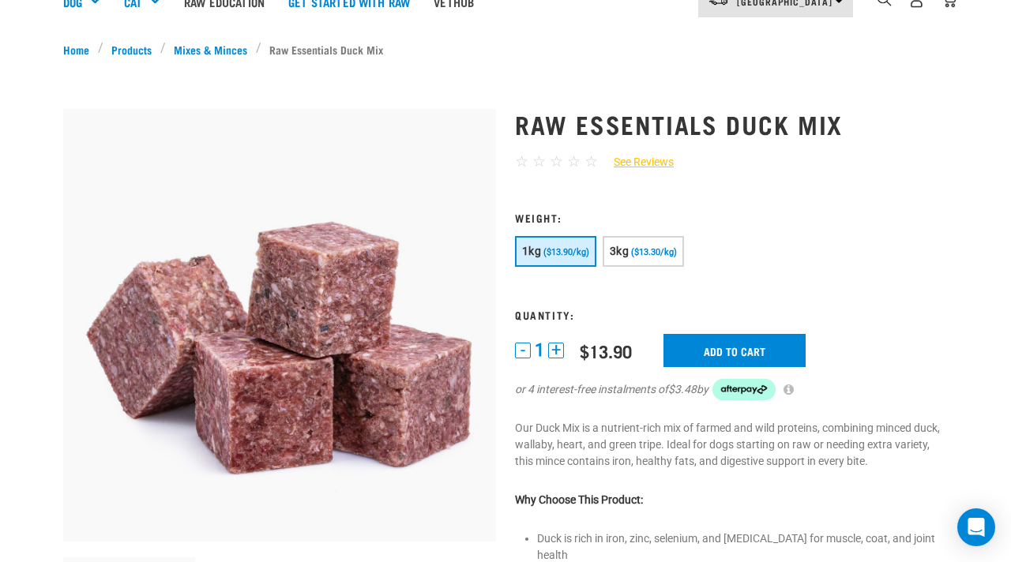
scroll to position [0, 0]
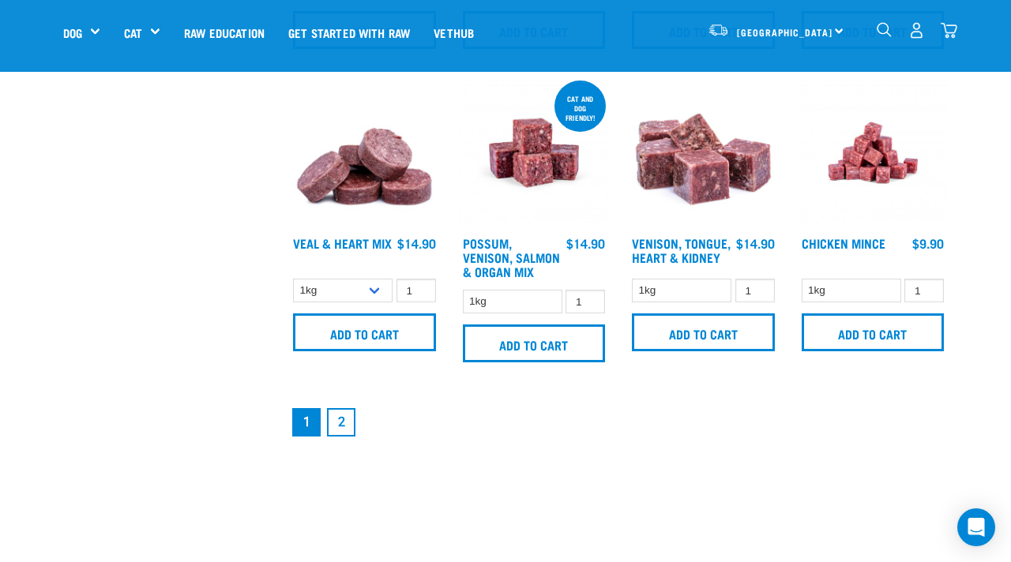
scroll to position [2204, 0]
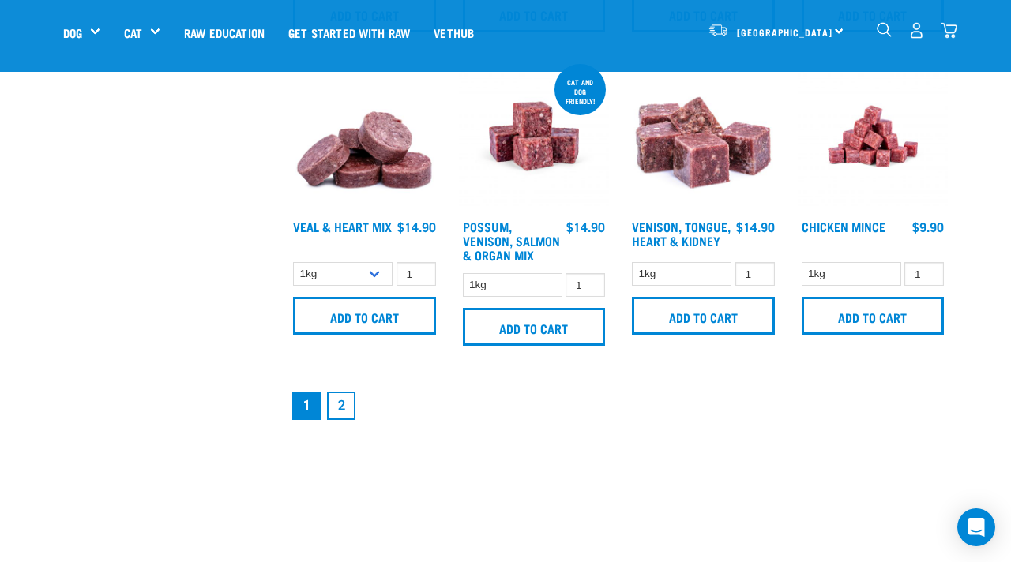
click at [351, 393] on link "2" at bounding box center [341, 406] width 28 height 28
